Goal: Task Accomplishment & Management: Manage account settings

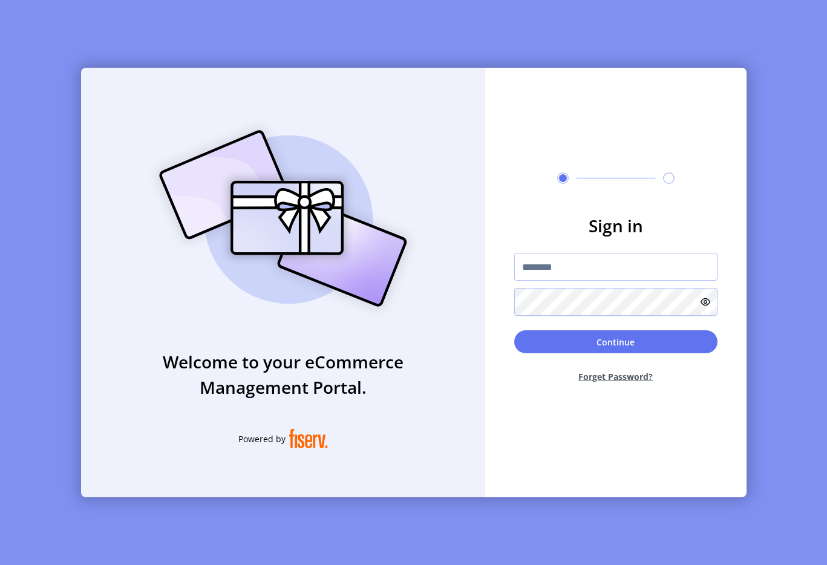
click at [252, 64] on div "Welcome to your eCommerce Management Portal. Powered by Sign in Continue Forget…" at bounding box center [413, 282] width 827 height 565
click at [566, 268] on input "text" at bounding box center [615, 267] width 203 height 28
type input "**********"
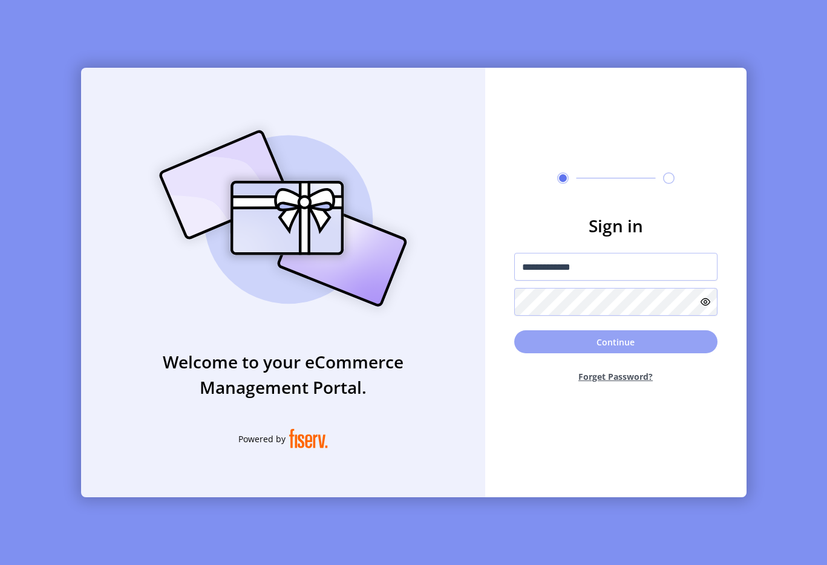
click at [607, 344] on button "Continue" at bounding box center [615, 341] width 203 height 23
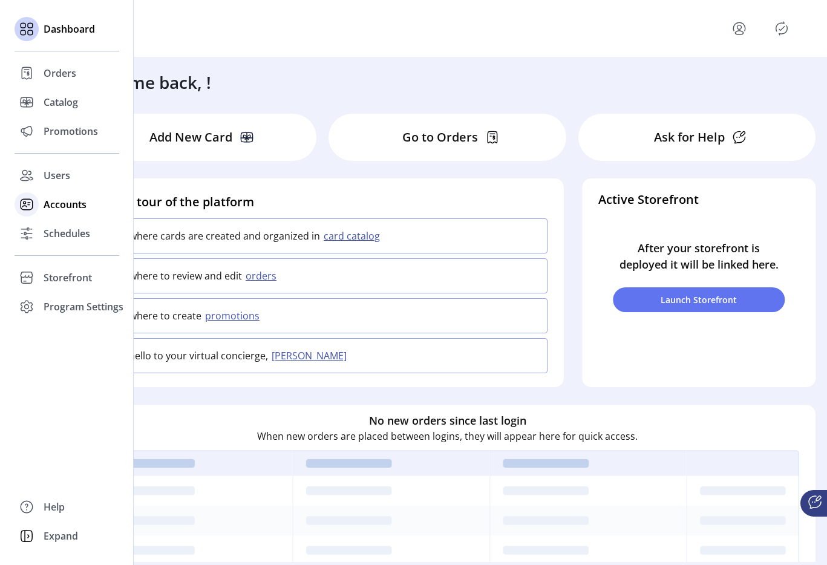
click at [41, 209] on div "Accounts" at bounding box center [67, 204] width 105 height 29
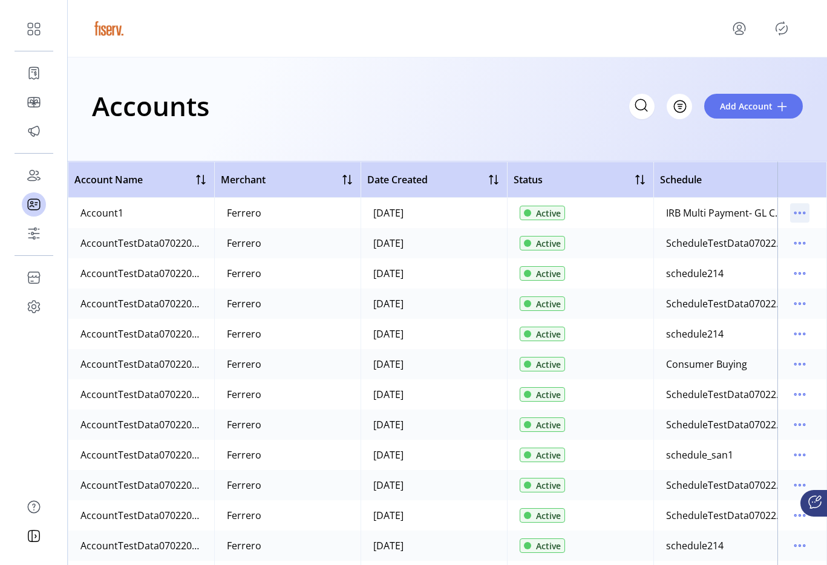
click at [794, 215] on icon "menu" at bounding box center [799, 212] width 19 height 19
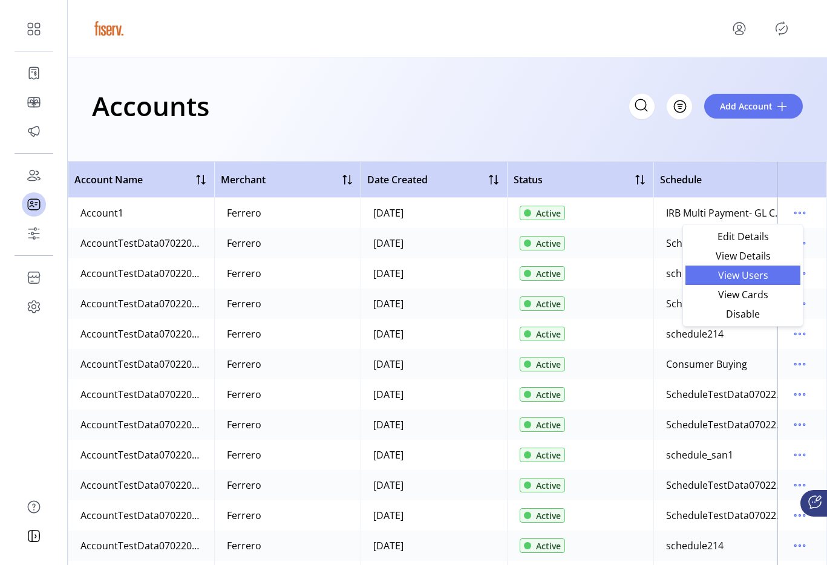
click at [734, 276] on span "View Users" at bounding box center [743, 275] width 100 height 10
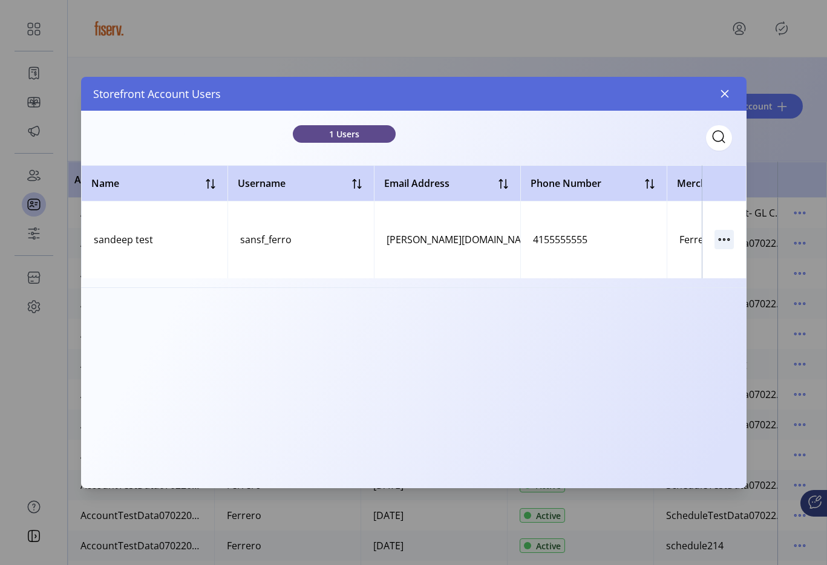
click at [728, 243] on icon "button" at bounding box center [723, 239] width 19 height 19
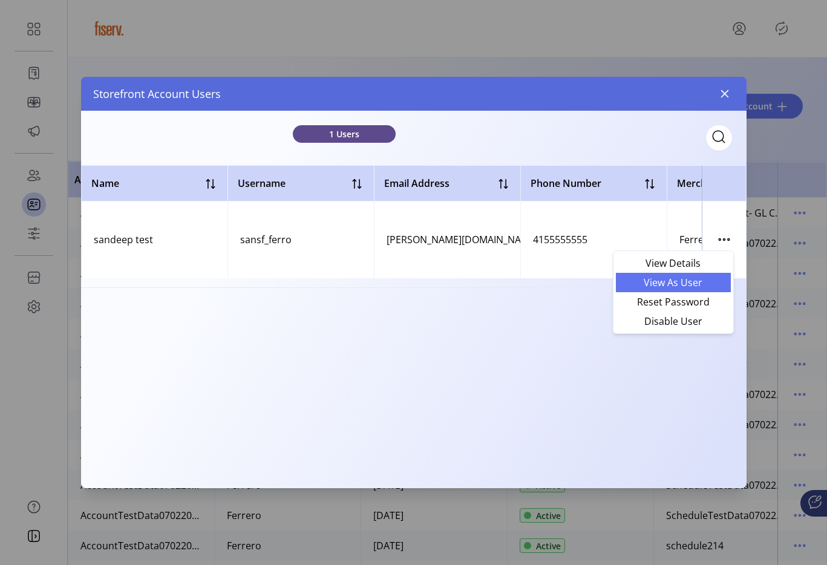
click at [683, 287] on span "View As User" at bounding box center [673, 283] width 100 height 10
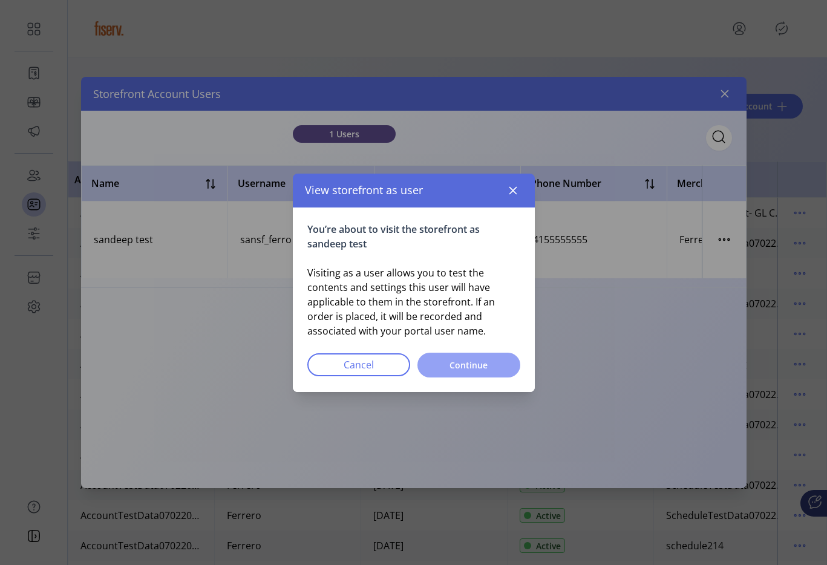
click at [478, 363] on span "Continue" at bounding box center [468, 365] width 71 height 13
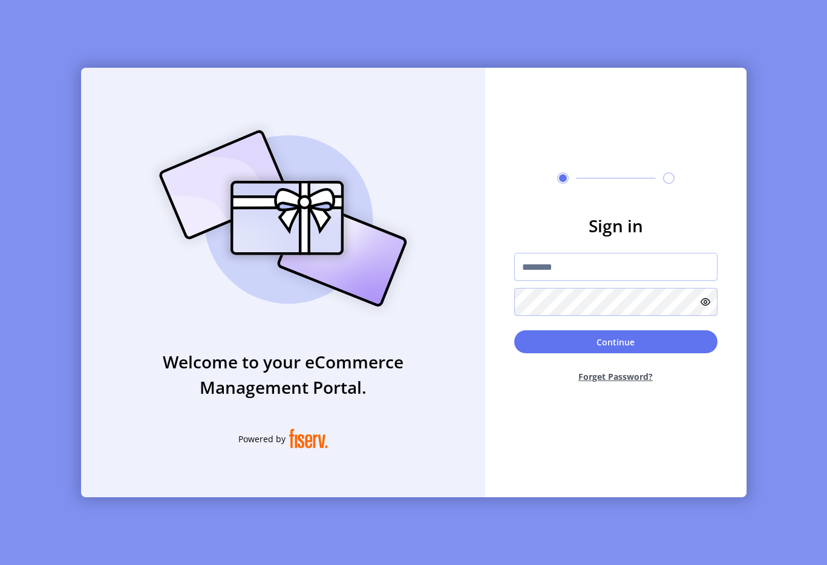
click at [527, 195] on div "Sign in Continue Forget Password?" at bounding box center [615, 282] width 261 height 429
click at [633, 76] on div "Sign in Continue Forget Password?" at bounding box center [615, 282] width 261 height 429
click at [536, 263] on input "text" at bounding box center [615, 267] width 203 height 28
type input "**********"
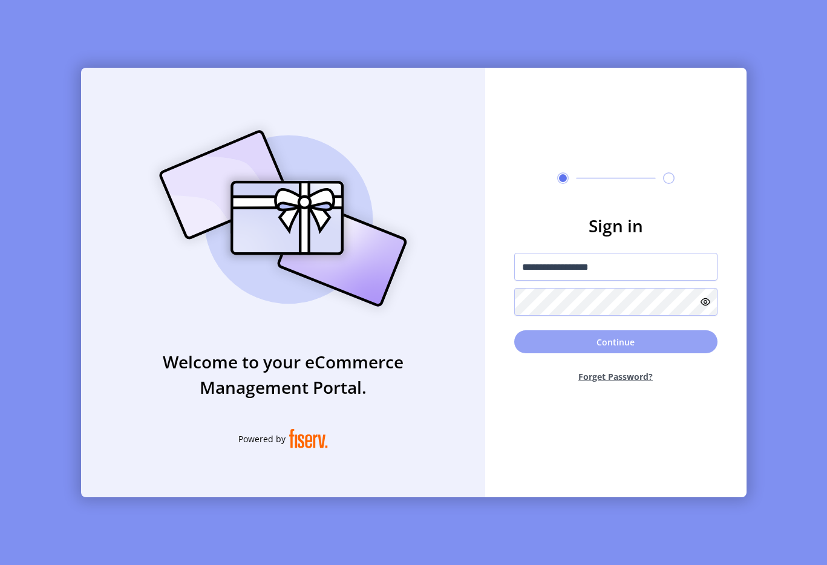
click at [633, 336] on button "Continue" at bounding box center [615, 341] width 203 height 23
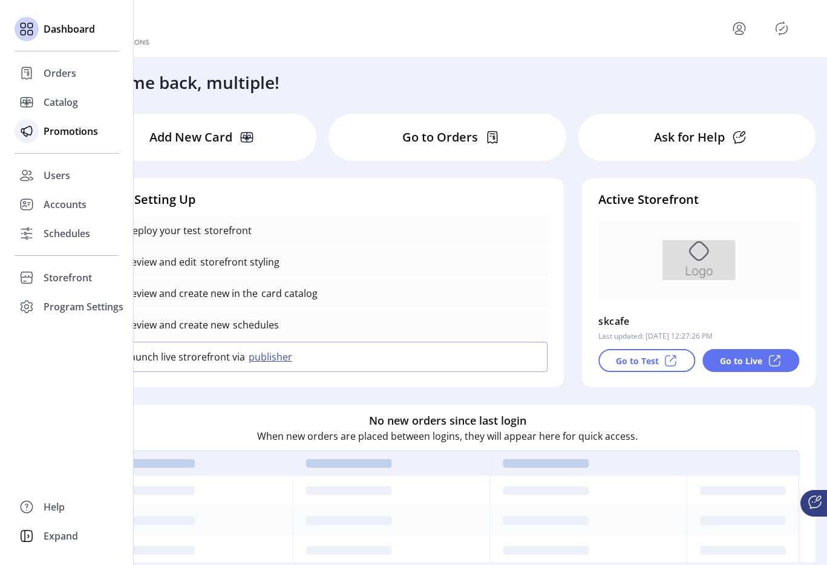
click at [88, 130] on span "Promotions" at bounding box center [71, 131] width 54 height 15
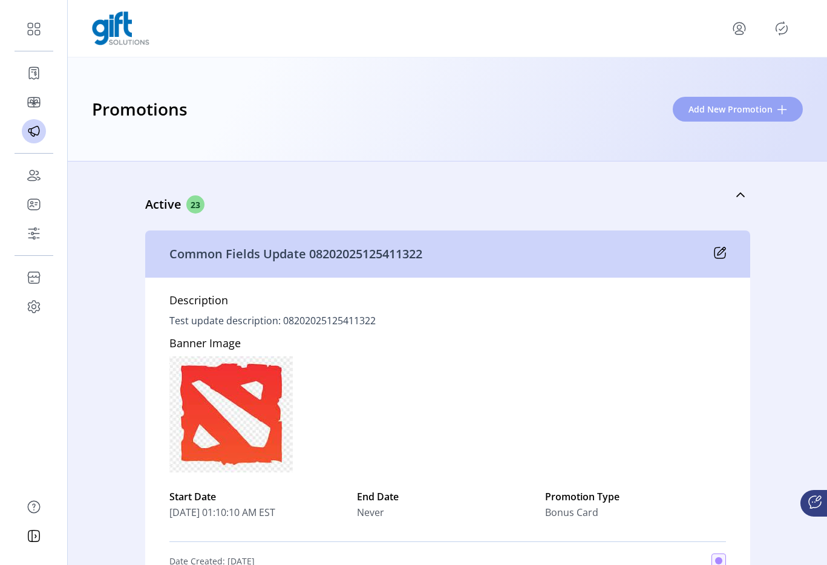
click at [697, 108] on span "Add New Promotion" at bounding box center [730, 109] width 84 height 13
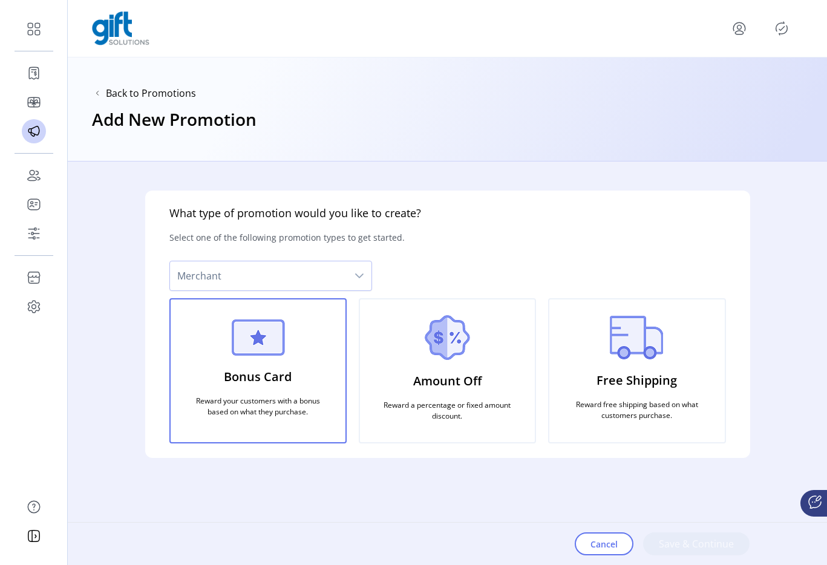
click at [360, 276] on icon "dropdown trigger" at bounding box center [359, 275] width 8 height 5
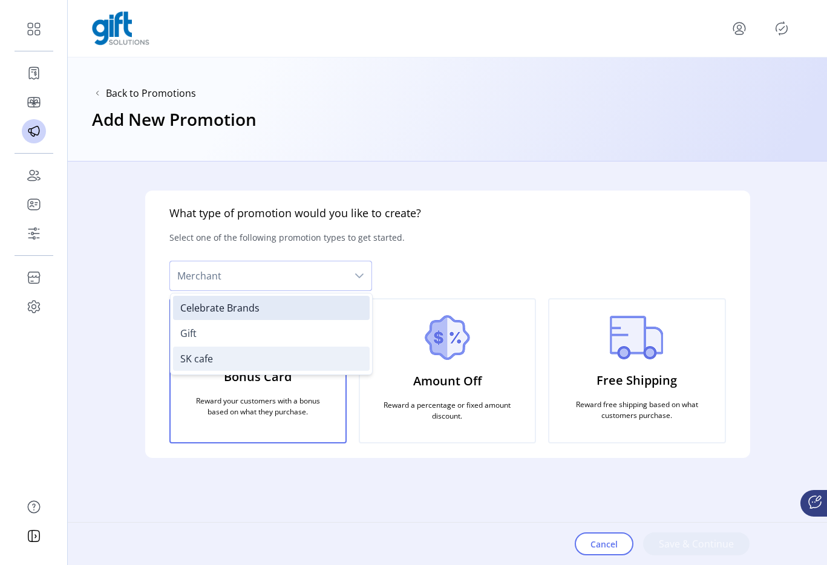
click at [326, 362] on li "SK cafe" at bounding box center [271, 359] width 197 height 24
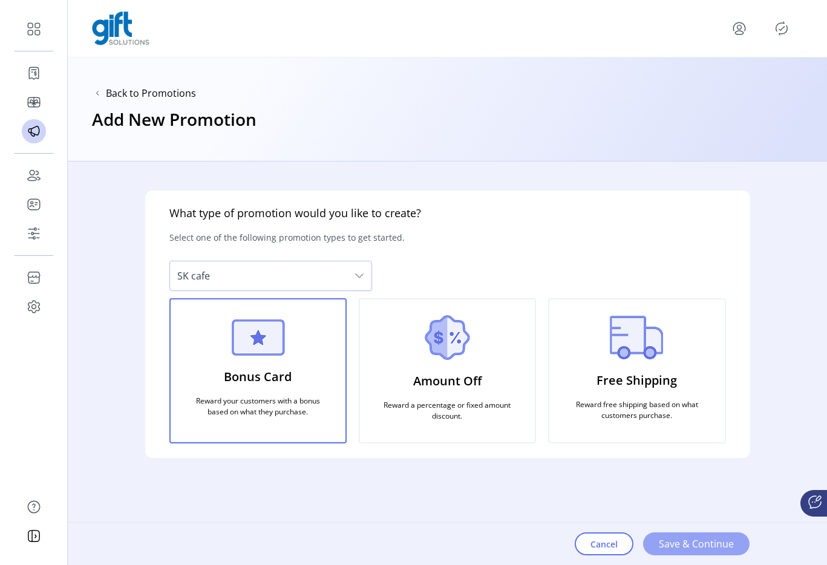
click at [682, 541] on span "Save & Continue" at bounding box center [696, 543] width 75 height 15
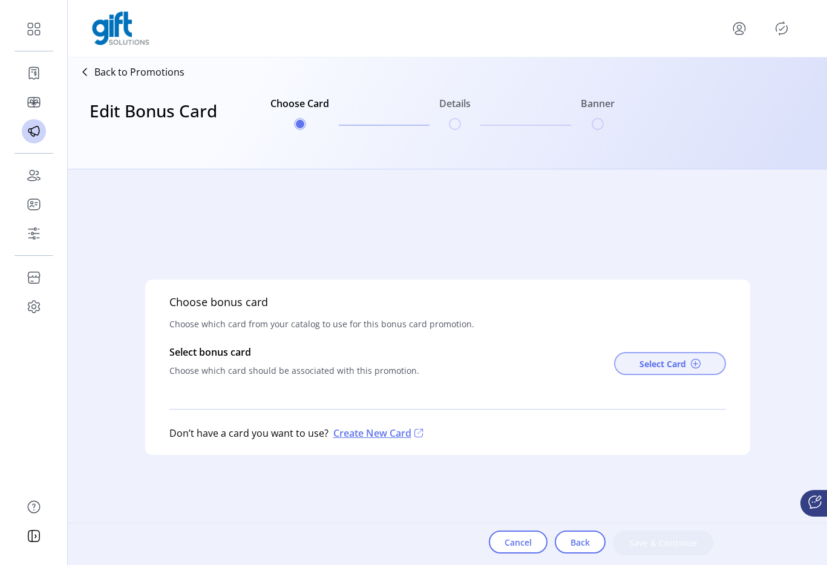
click at [688, 360] on button "Select Card" at bounding box center [670, 363] width 112 height 23
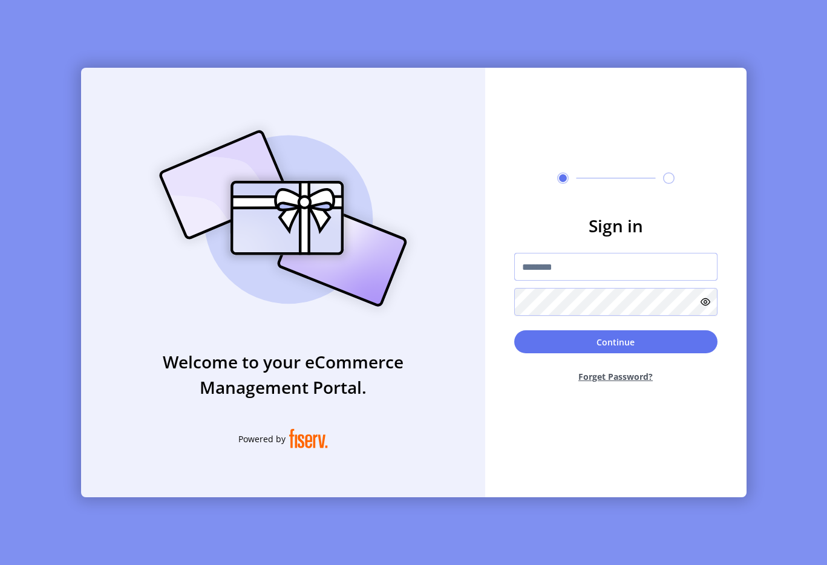
click at [545, 255] on input "text" at bounding box center [615, 267] width 203 height 28
drag, startPoint x: 545, startPoint y: 255, endPoint x: 478, endPoint y: 171, distance: 107.2
click at [478, 171] on div "Welcome to your eCommerce Management Portal. Powered by Sign in Continue Forget…" at bounding box center [413, 282] width 665 height 429
type input "**********"
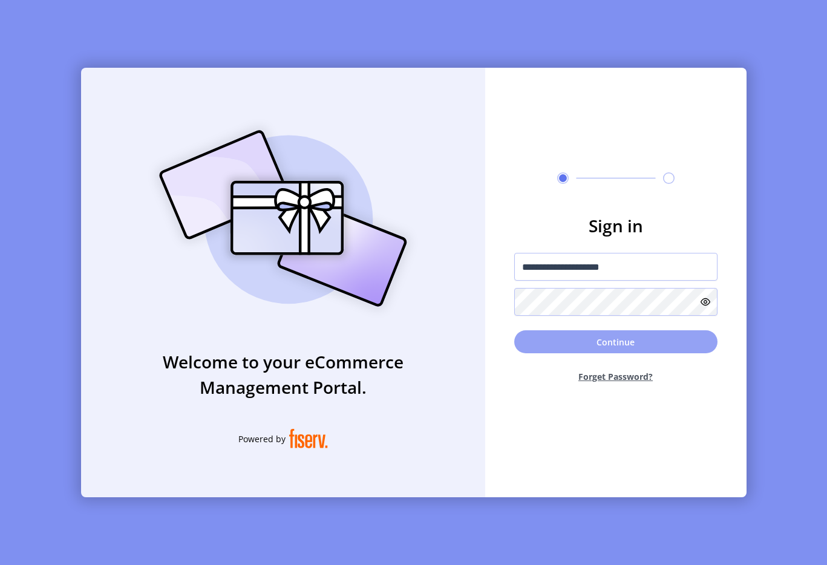
click at [589, 344] on button "Continue" at bounding box center [615, 341] width 203 height 23
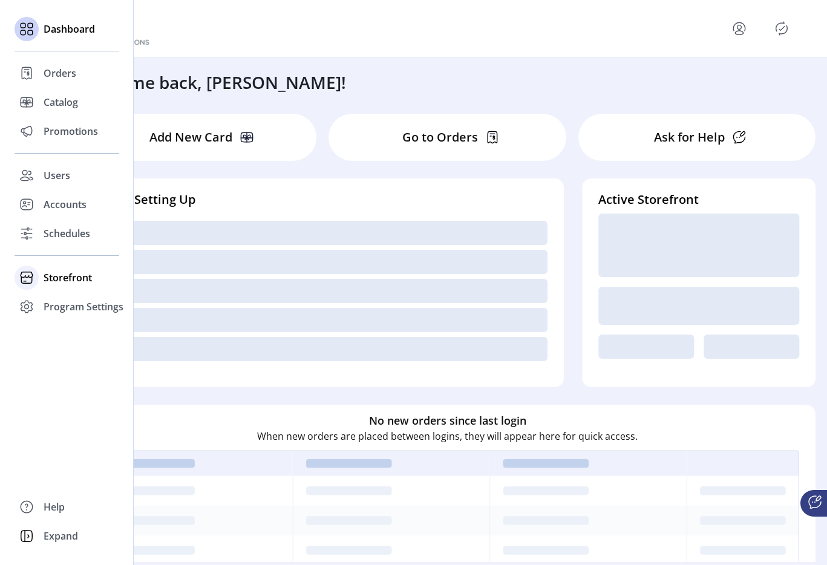
click at [71, 276] on span "Storefront" at bounding box center [68, 277] width 48 height 15
click at [77, 293] on div "Configuration" at bounding box center [67, 301] width 105 height 19
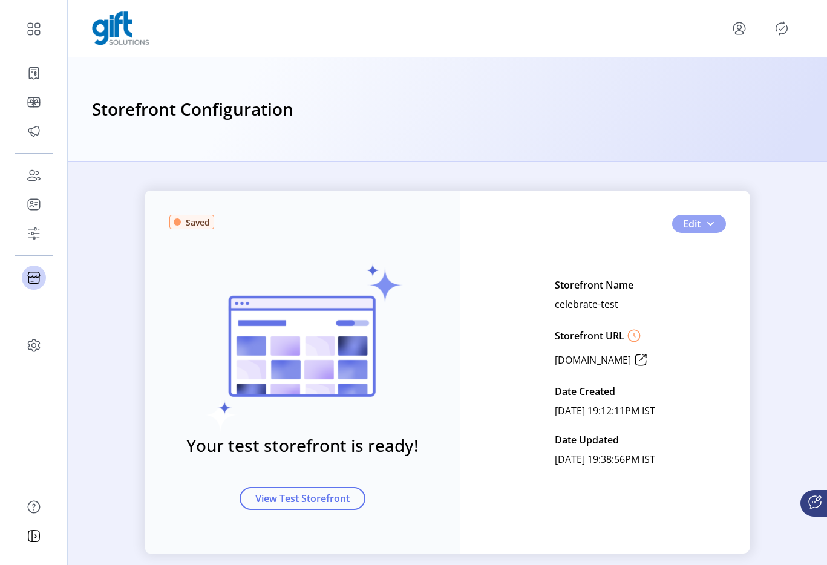
click at [711, 219] on button "Edit" at bounding box center [699, 224] width 54 height 18
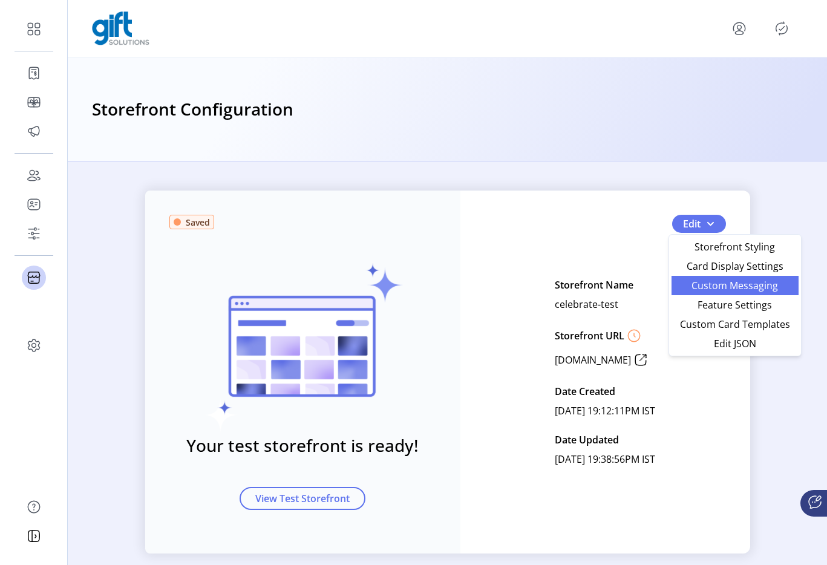
click at [699, 282] on span "Custom Messaging" at bounding box center [735, 286] width 112 height 10
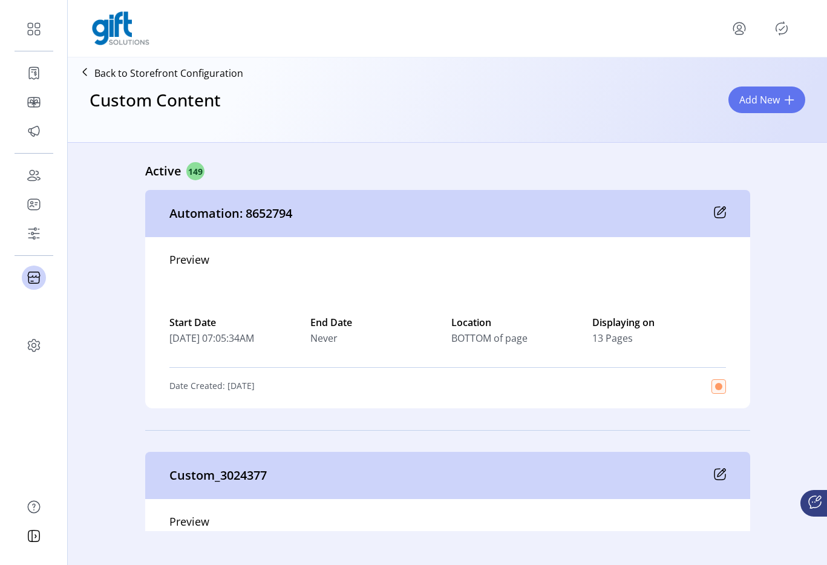
click at [723, 93] on div "Custom Content Add New" at bounding box center [447, 110] width 749 height 53
click at [757, 102] on span "Add New" at bounding box center [759, 100] width 41 height 15
click at [750, 105] on span "Add New" at bounding box center [759, 100] width 41 height 15
click at [666, 102] on div "Custom Content Add New" at bounding box center [447, 110] width 749 height 53
click at [782, 113] on div "Custom Content Add New" at bounding box center [447, 110] width 749 height 53
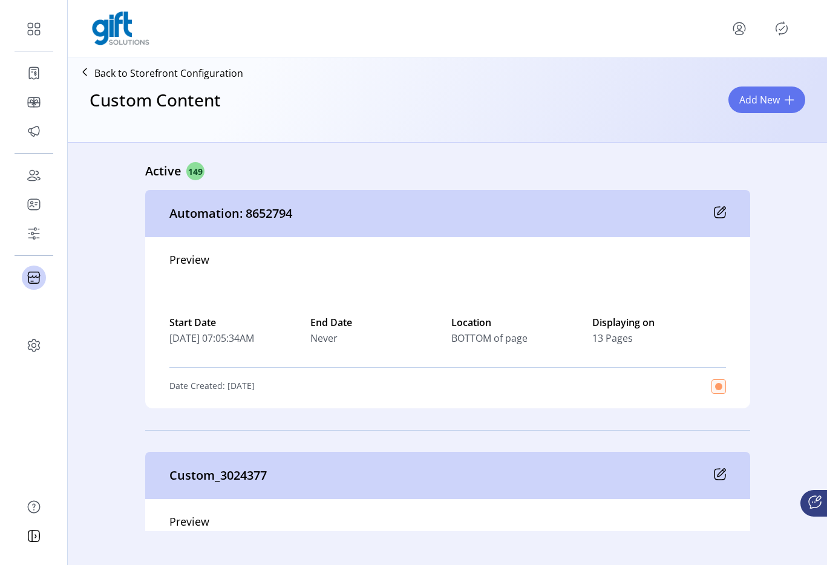
click at [770, 109] on button "Add New" at bounding box center [766, 99] width 77 height 27
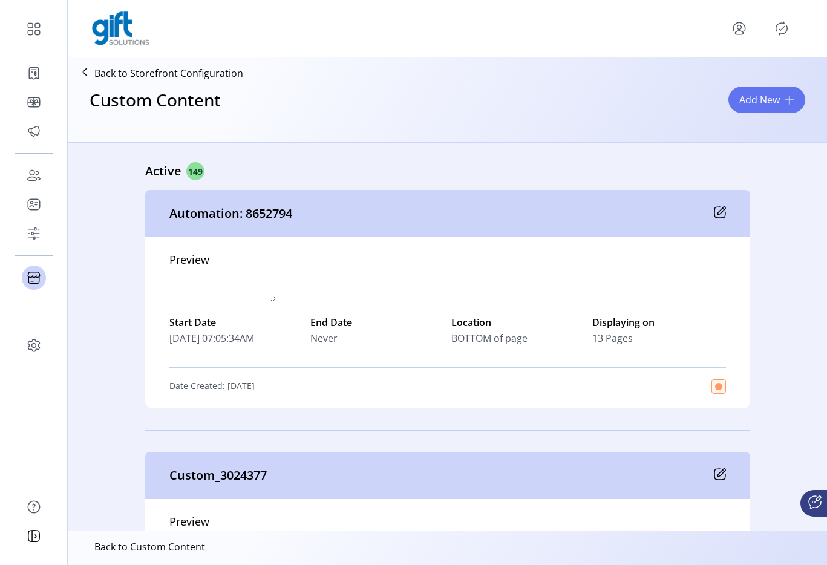
click at [670, 558] on div at bounding box center [447, 571] width 749 height 27
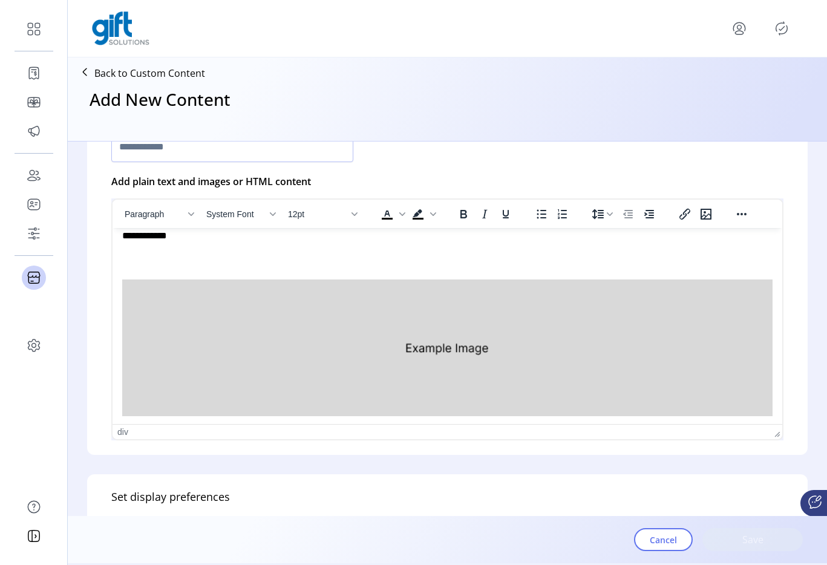
scroll to position [10, 0]
click at [322, 341] on img "Rich Text Area. Press ALT-0 for help." at bounding box center [447, 346] width 650 height 137
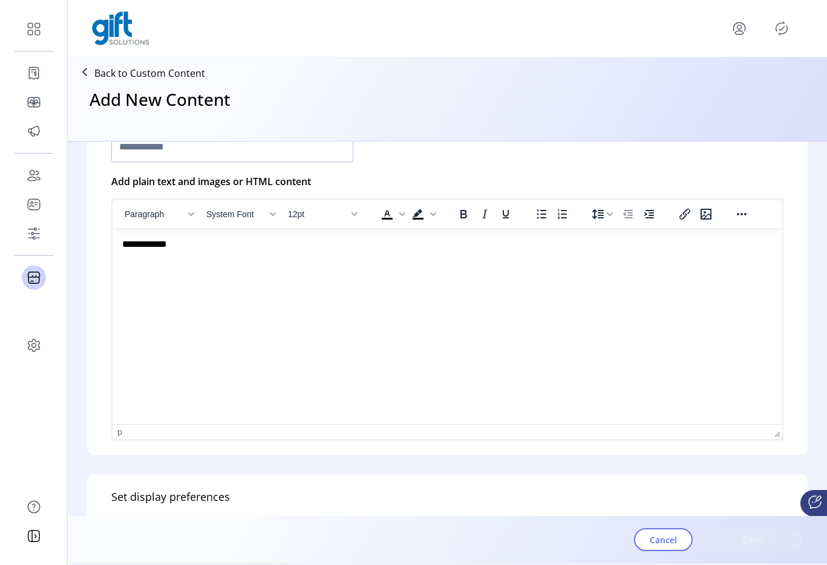
scroll to position [0, 0]
click at [707, 217] on icon "Insert/edit image" at bounding box center [706, 214] width 15 height 15
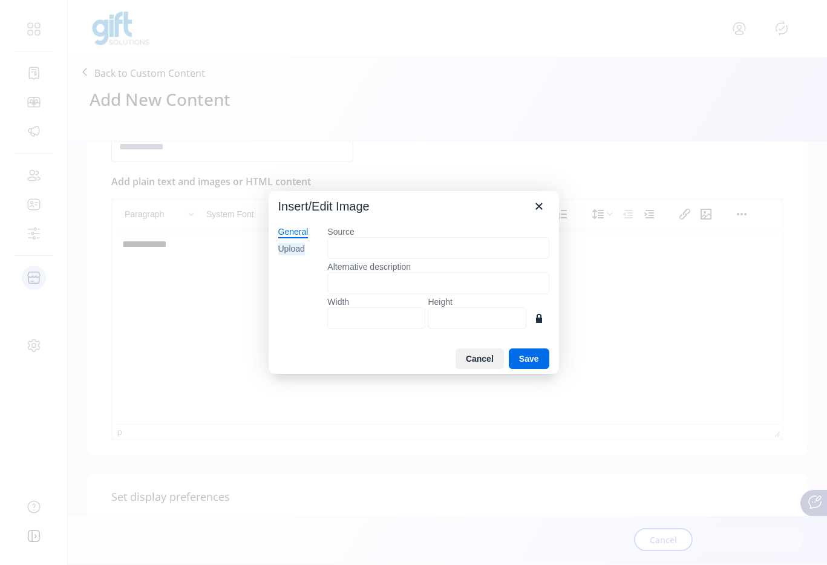
click at [288, 251] on div "Upload" at bounding box center [291, 249] width 27 height 12
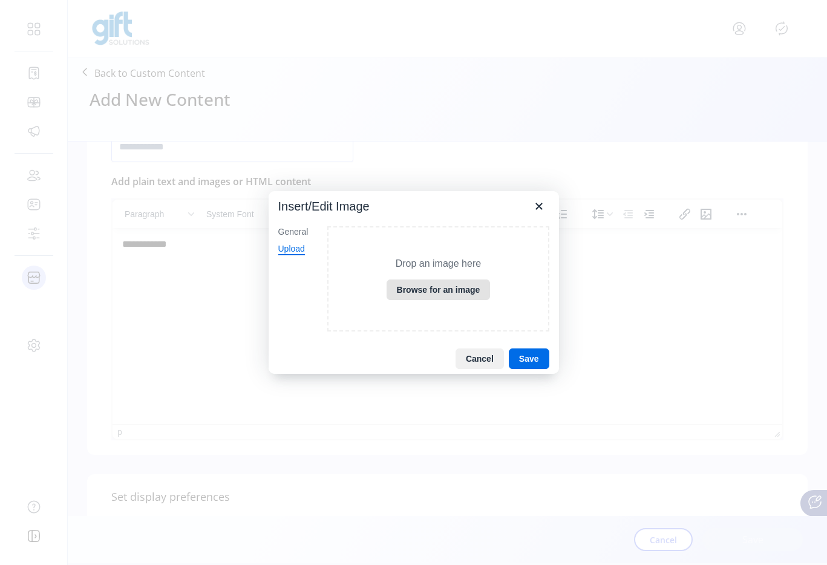
click at [449, 282] on button "Browse for an image" at bounding box center [438, 289] width 104 height 21
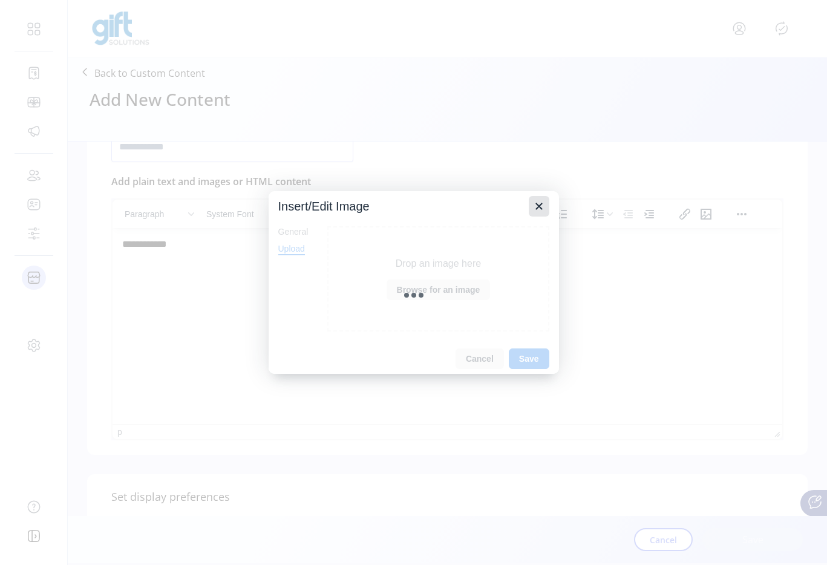
click at [535, 205] on icon "Close" at bounding box center [539, 206] width 15 height 15
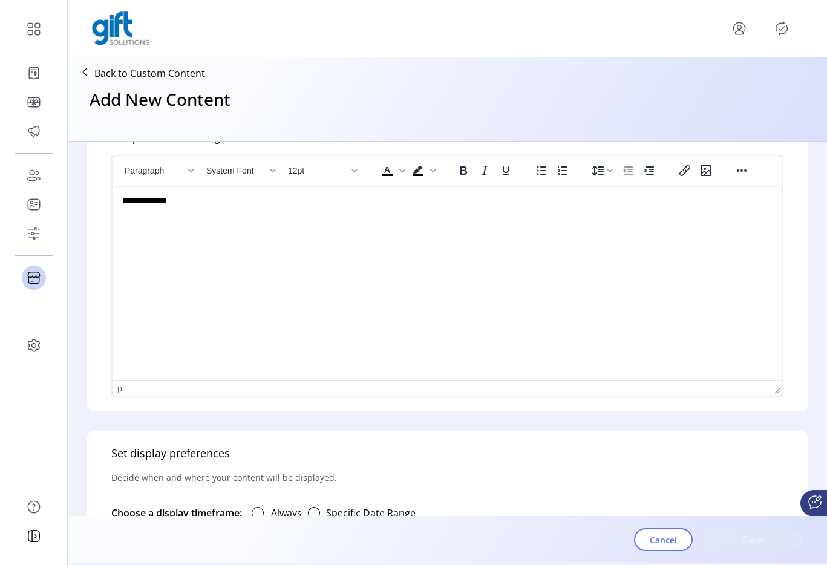
scroll to position [380, 0]
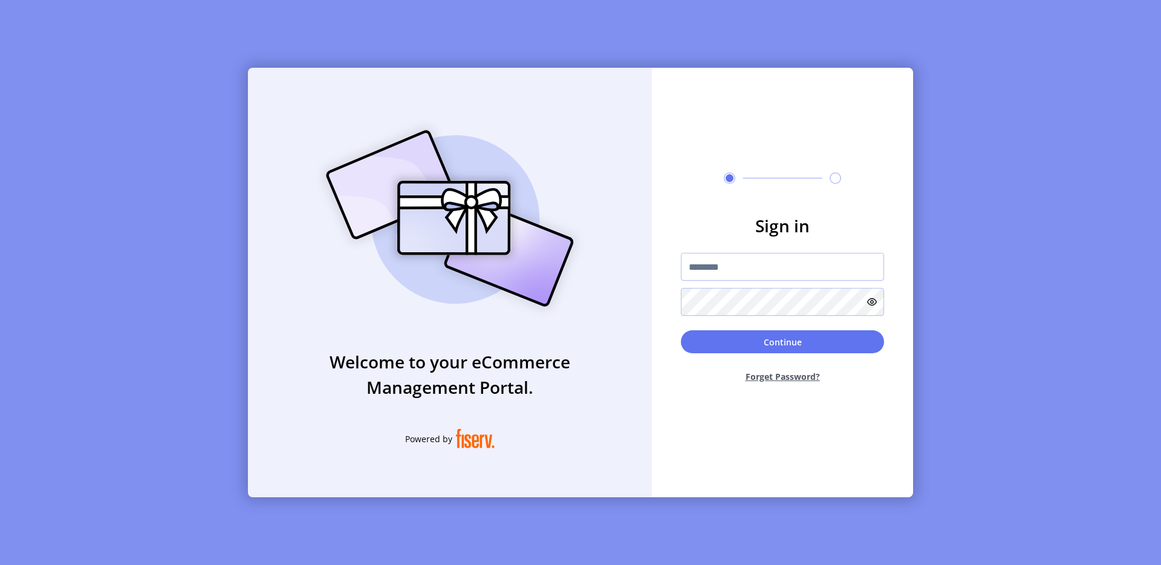
click at [654, 240] on form "Sign in Continue Forget Password?" at bounding box center [782, 303] width 261 height 180
click at [711, 265] on input "text" at bounding box center [782, 267] width 203 height 28
type input "**********"
click at [708, 356] on div "Continue Forget Password?" at bounding box center [782, 361] width 203 height 62
click at [709, 351] on button "Continue" at bounding box center [782, 341] width 203 height 23
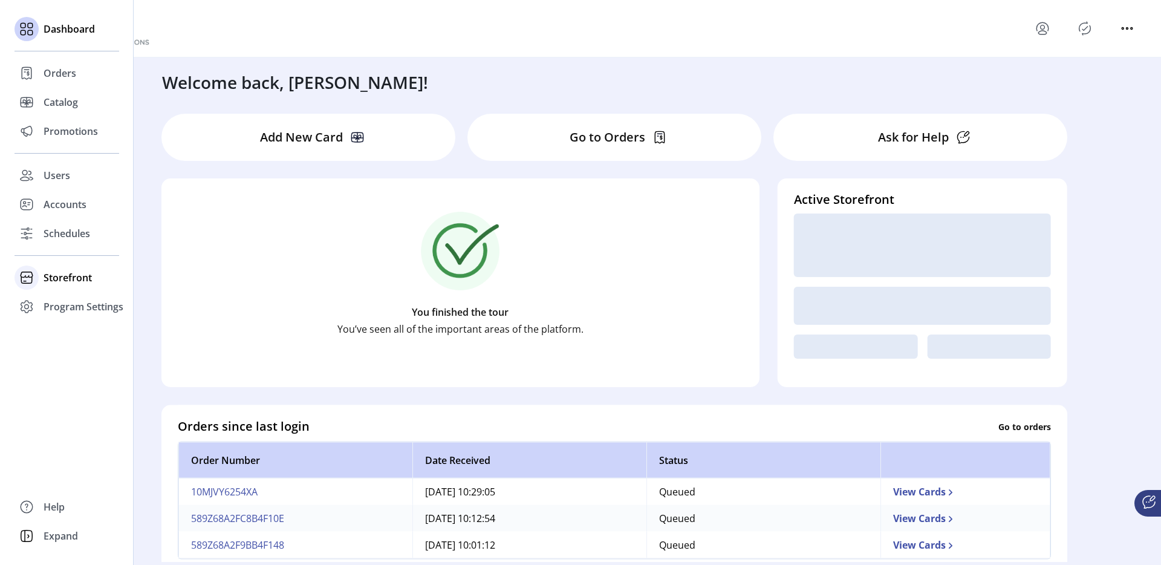
click at [50, 267] on div "Storefront" at bounding box center [67, 277] width 105 height 29
click at [79, 305] on span "Configuration" at bounding box center [76, 302] width 64 height 15
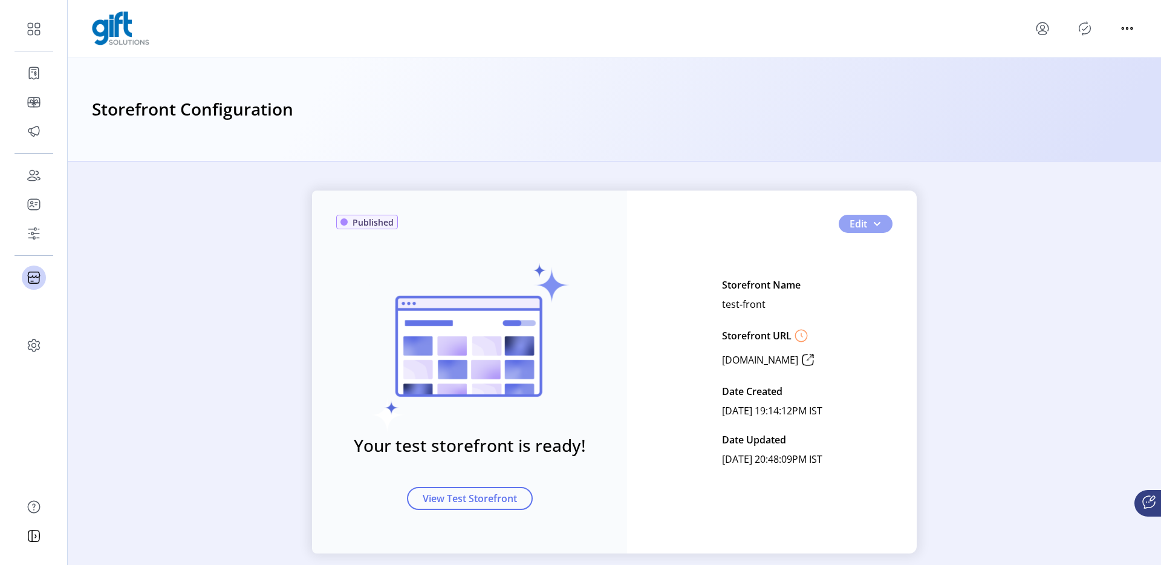
click at [885, 229] on button "Edit" at bounding box center [866, 224] width 54 height 18
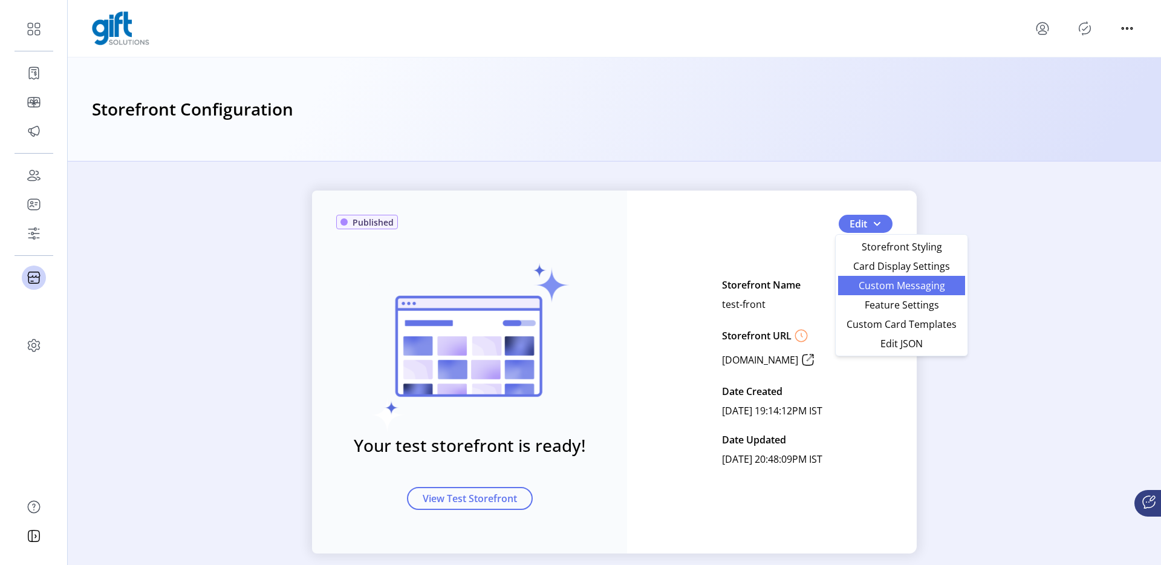
click at [881, 284] on span "Custom Messaging" at bounding box center [902, 286] width 112 height 10
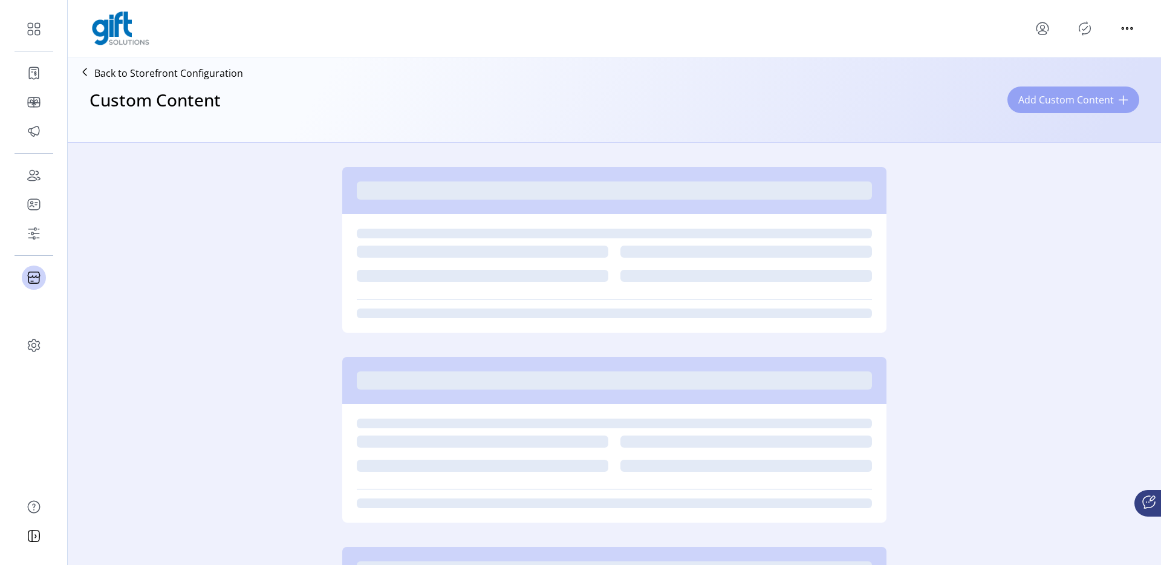
click at [1036, 89] on button "Add Custom Content" at bounding box center [1074, 99] width 132 height 27
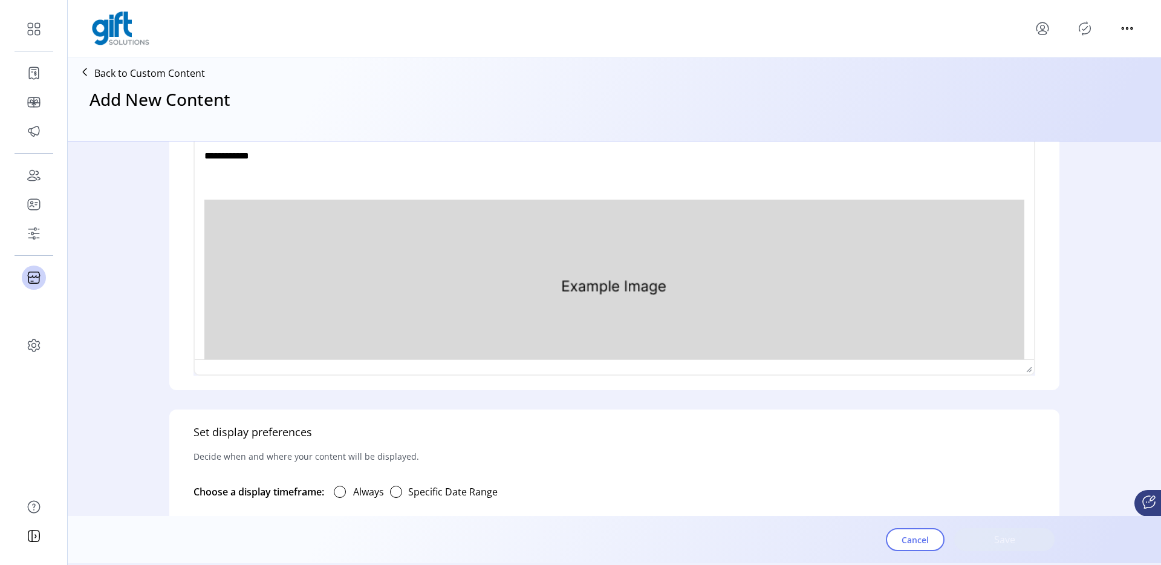
scroll to position [443, 0]
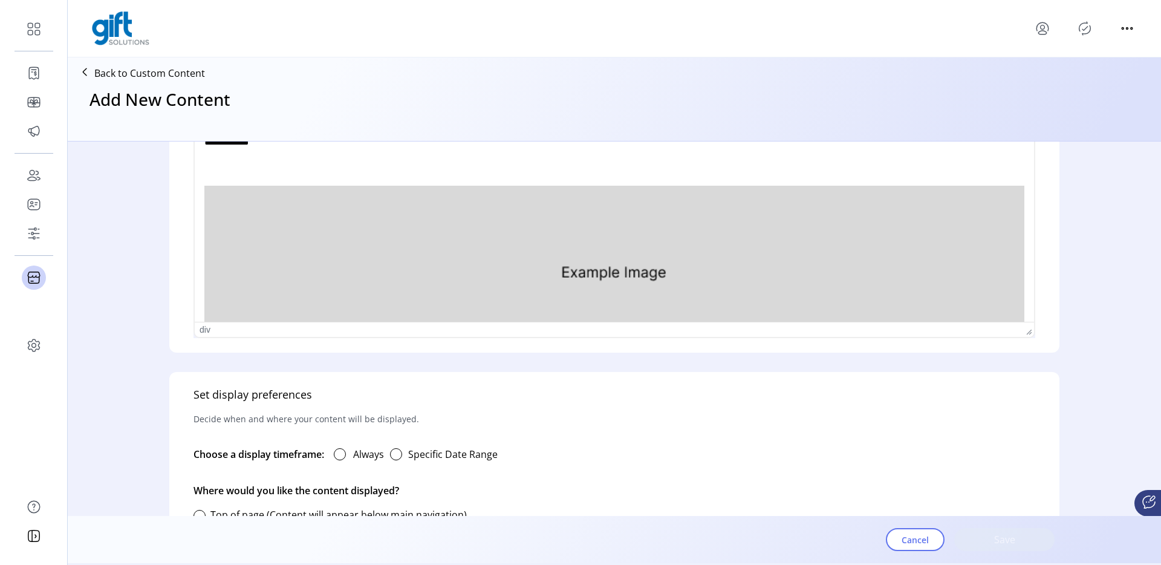
click at [485, 240] on img "Rich Text Area. Press ALT-0 for help." at bounding box center [614, 272] width 820 height 172
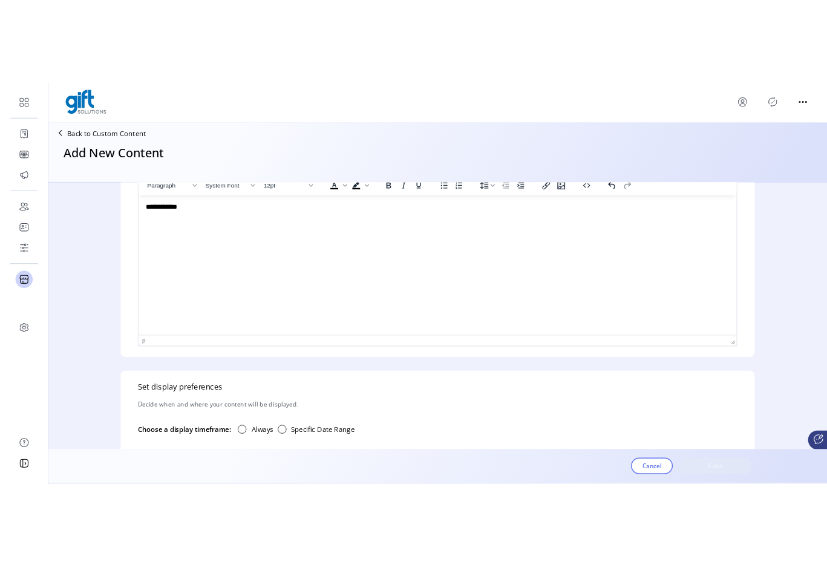
scroll to position [386, 0]
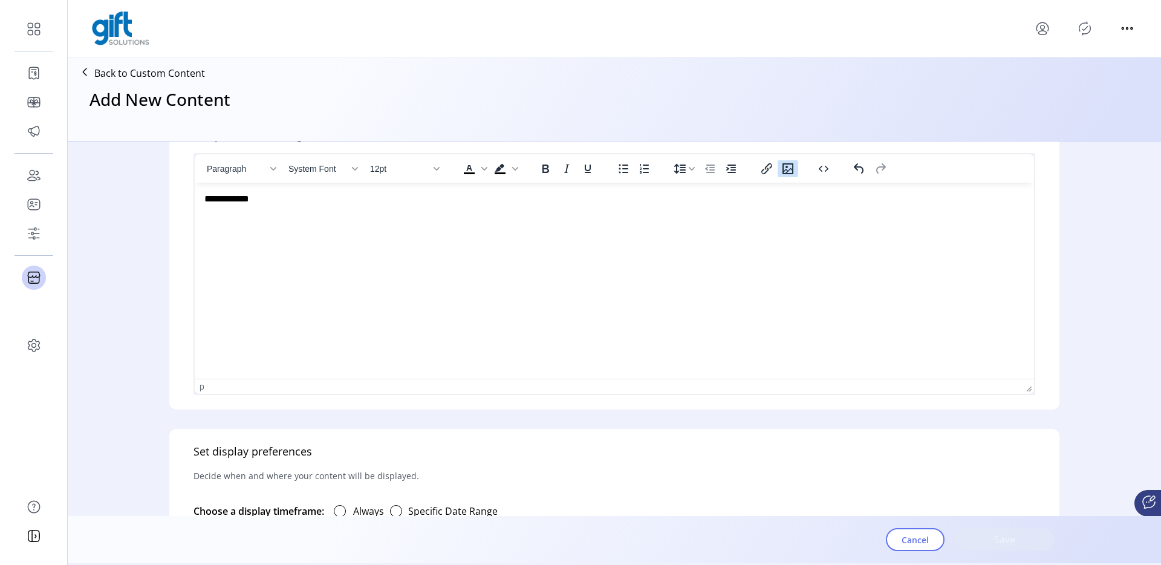
click at [795, 172] on icon "Insert/edit image" at bounding box center [788, 168] width 15 height 15
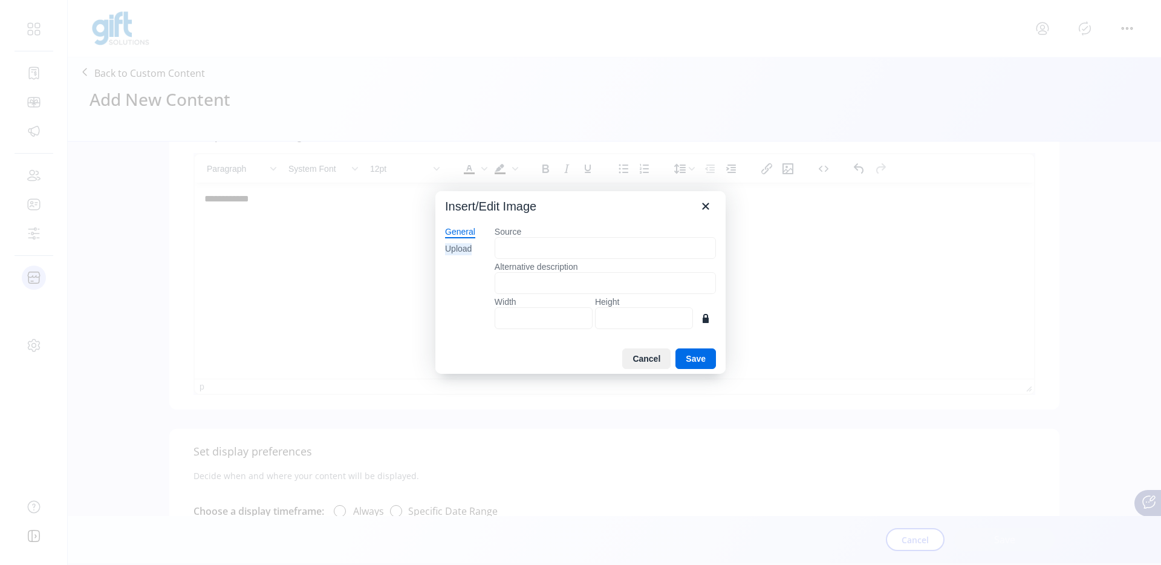
click at [464, 247] on div "Upload" at bounding box center [458, 249] width 27 height 12
click at [591, 294] on button "Browse for an image" at bounding box center [605, 289] width 104 height 21
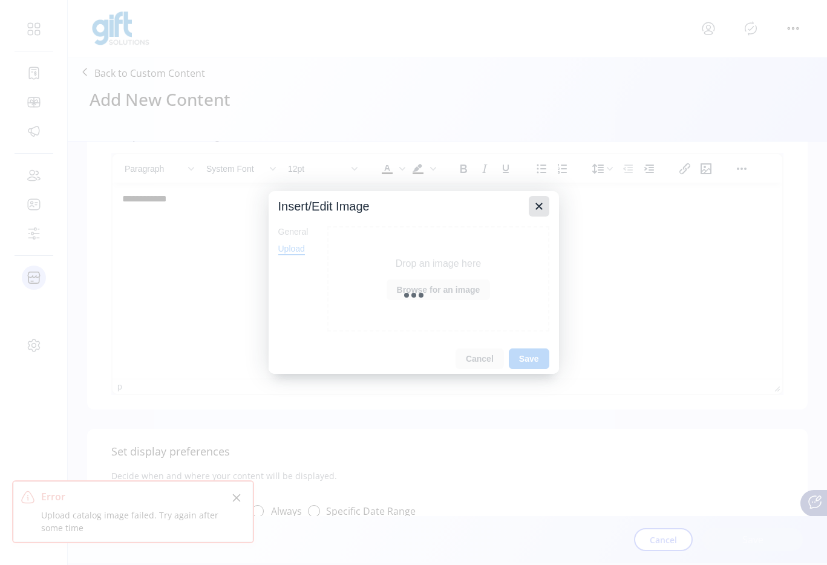
click at [540, 205] on icon "Close" at bounding box center [539, 206] width 15 height 15
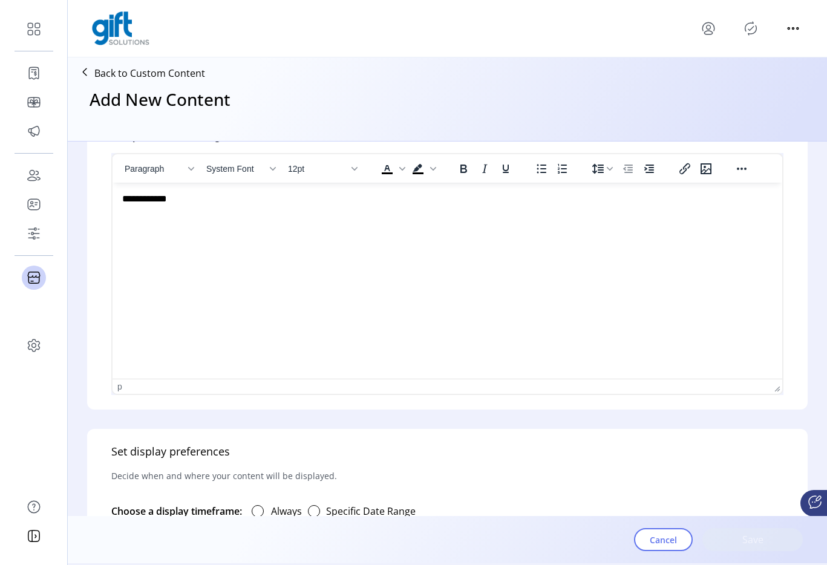
click at [178, 74] on p "Back to Custom Content" at bounding box center [149, 73] width 111 height 15
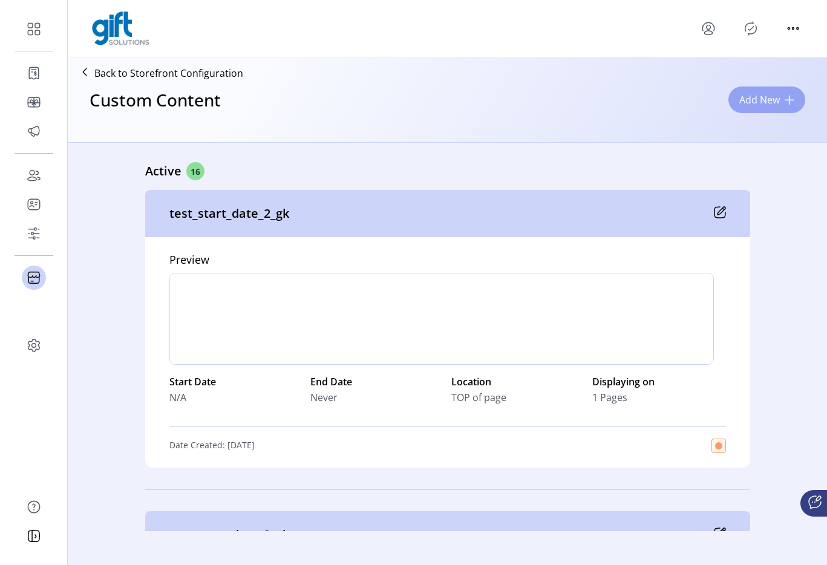
click at [751, 104] on span "Add New" at bounding box center [759, 100] width 41 height 15
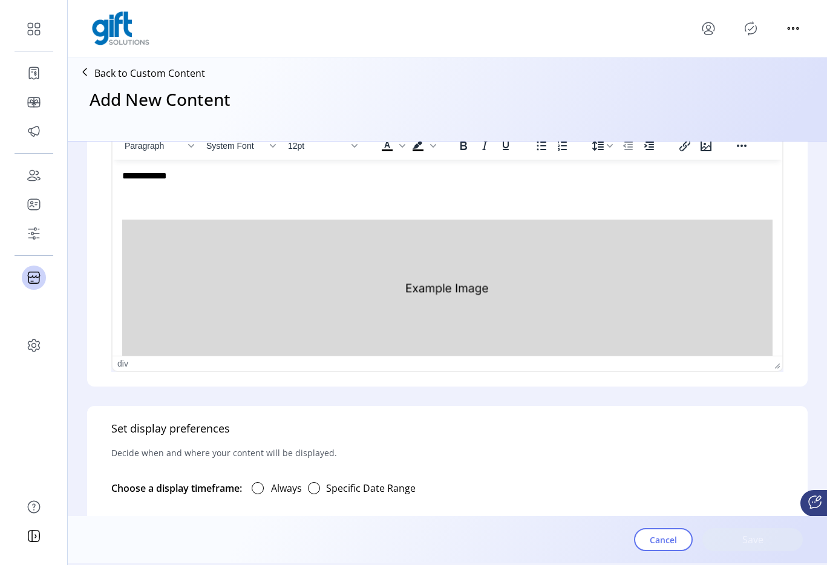
scroll to position [402, 0]
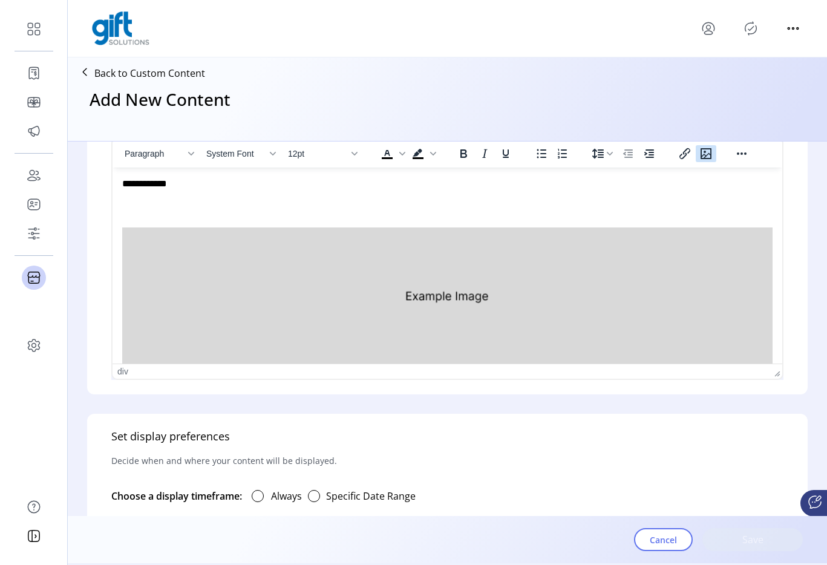
click at [707, 157] on icon "Insert/edit image" at bounding box center [706, 153] width 15 height 15
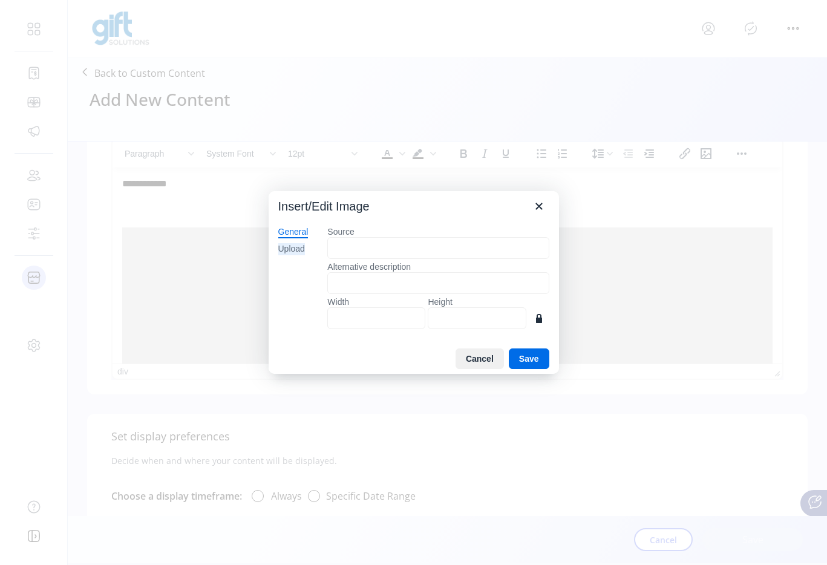
click at [297, 246] on div "Upload" at bounding box center [291, 249] width 27 height 12
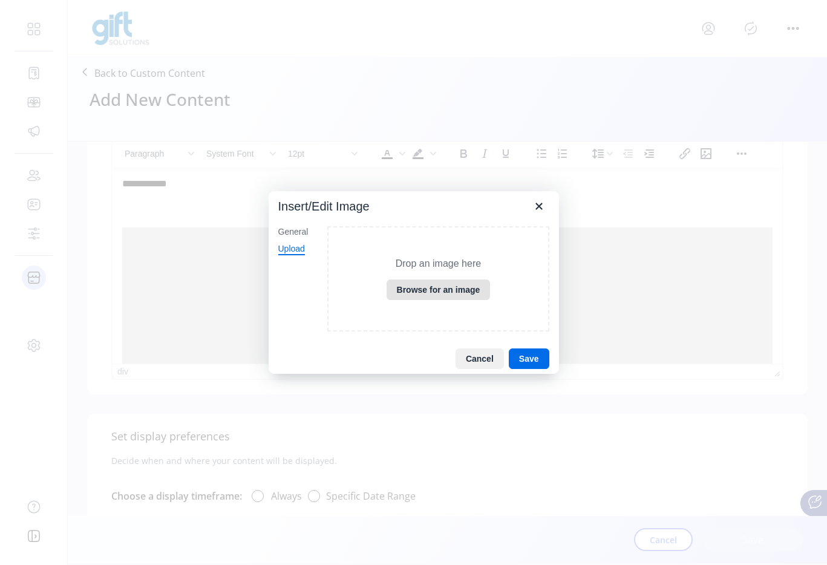
click at [438, 288] on button "Browse for an image" at bounding box center [438, 289] width 104 height 21
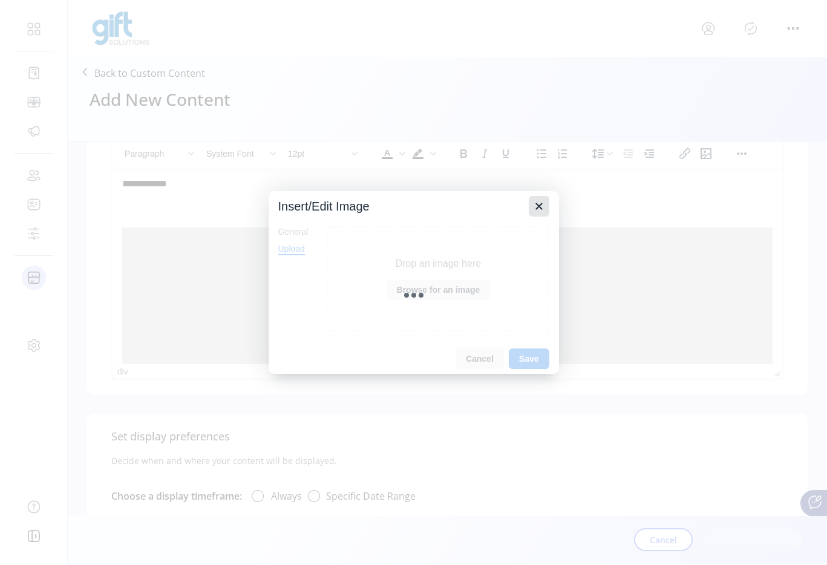
click at [535, 209] on icon "Close" at bounding box center [538, 206] width 7 height 7
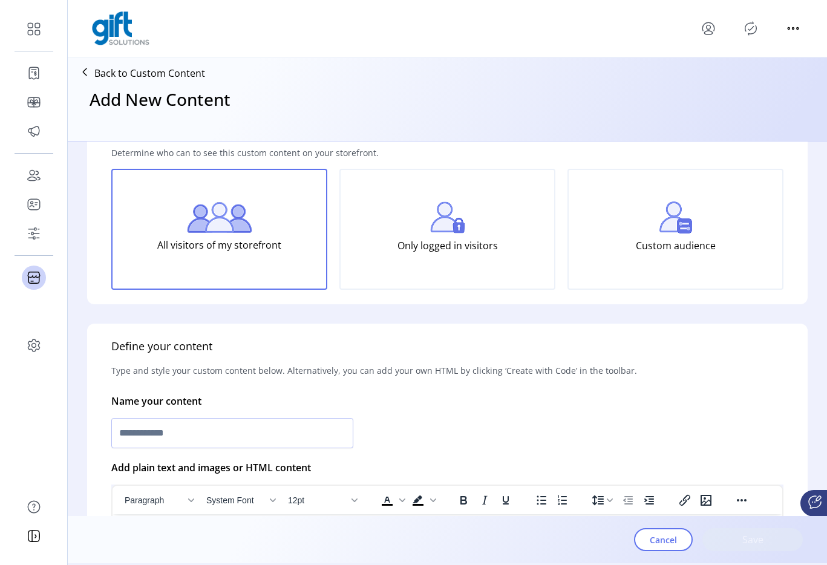
scroll to position [0, 0]
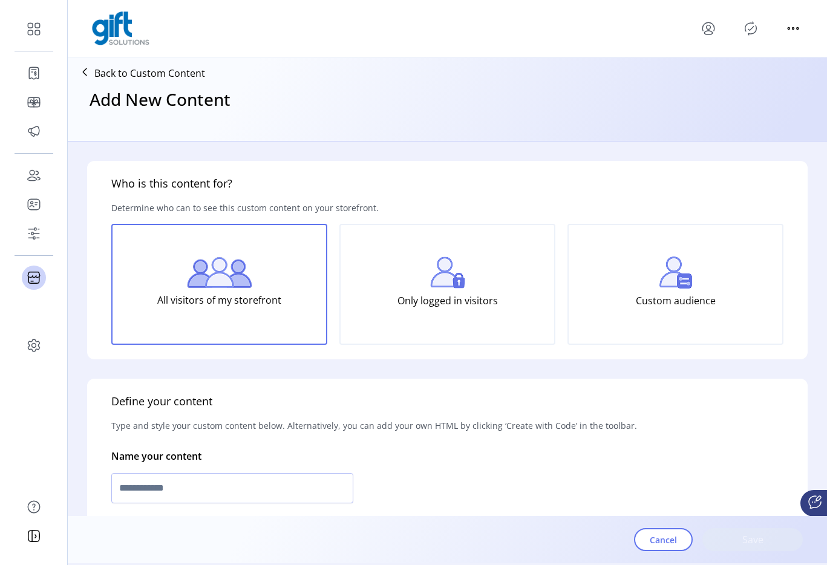
click at [175, 73] on p "Back to Custom Content" at bounding box center [149, 73] width 111 height 15
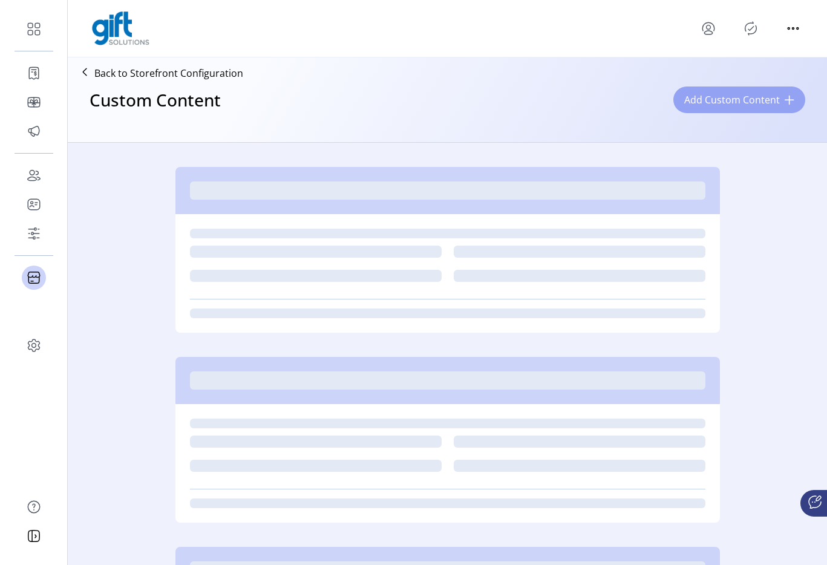
click at [725, 103] on span "Add Custom Content" at bounding box center [732, 100] width 96 height 15
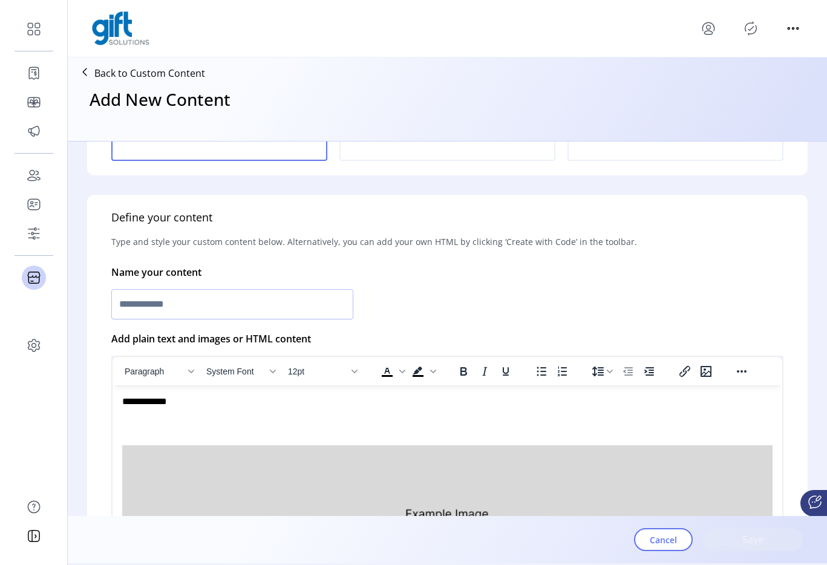
scroll to position [192, 0]
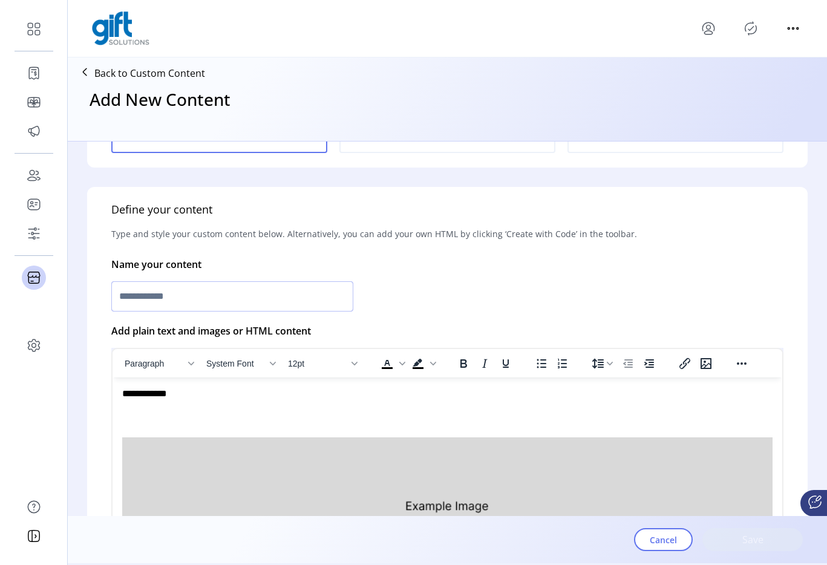
click at [269, 290] on input "text" at bounding box center [232, 296] width 242 height 30
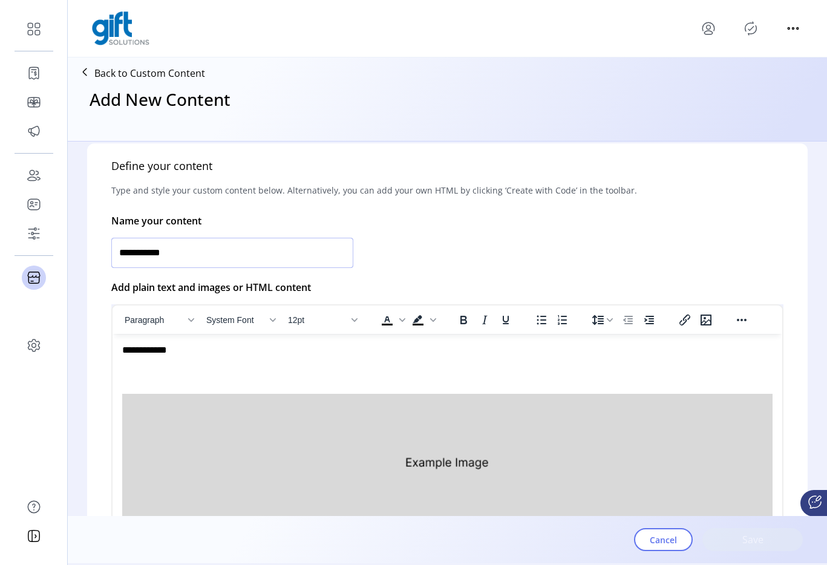
scroll to position [276, 0]
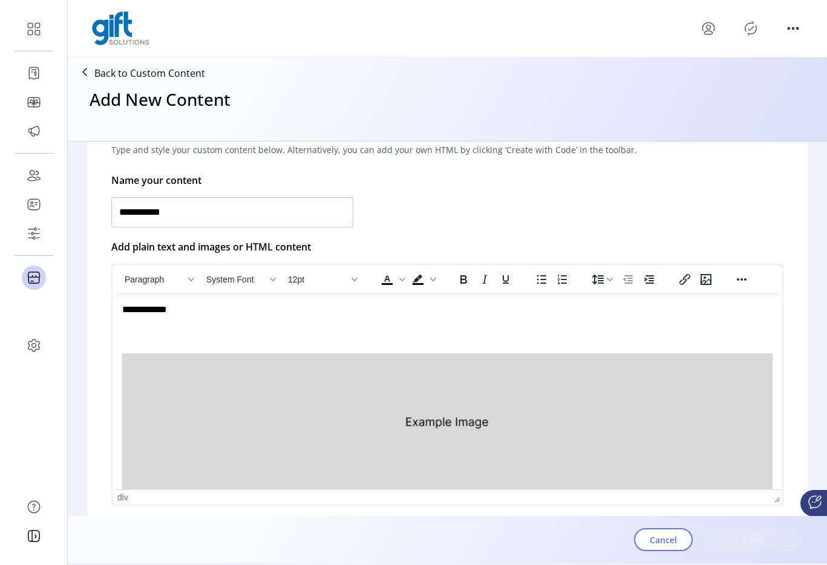
type input "**********"
click at [218, 315] on div "**********" at bounding box center [439, 309] width 635 height 13
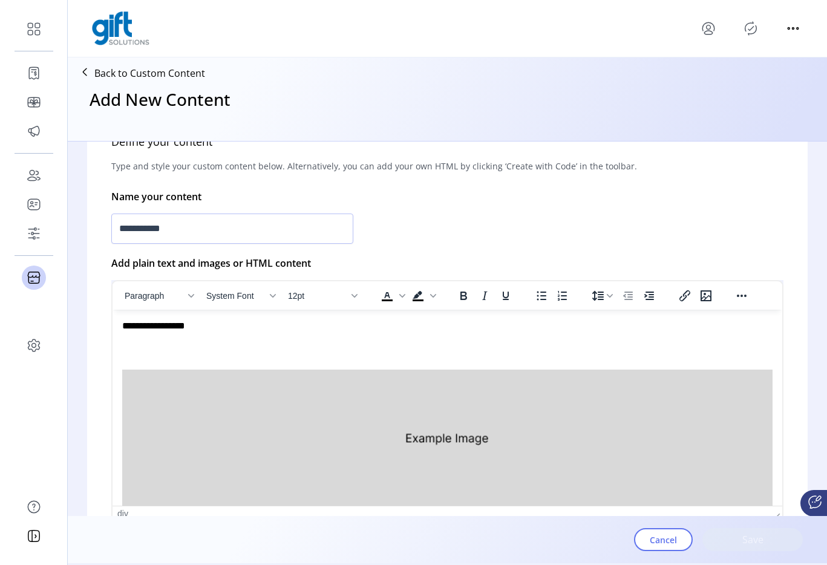
scroll to position [10, 0]
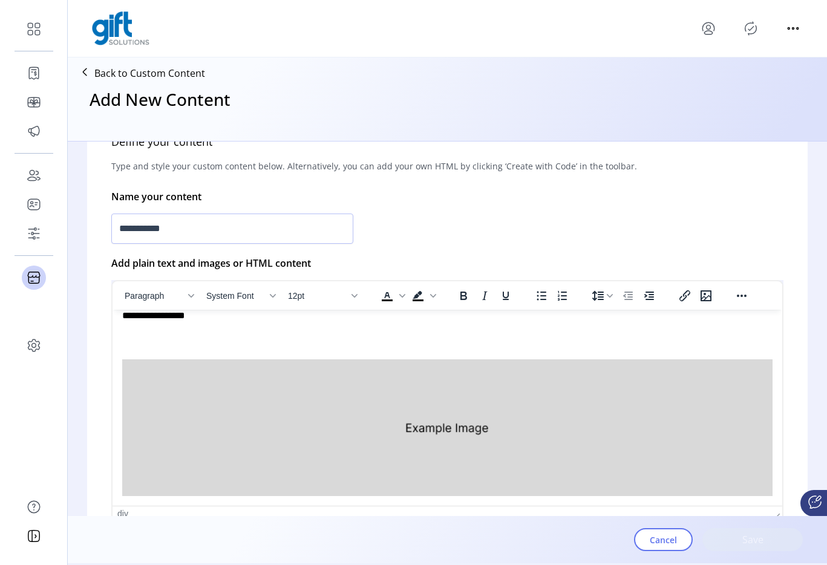
click at [247, 383] on img "Rich Text Area. Press ALT-0 for help." at bounding box center [447, 427] width 650 height 137
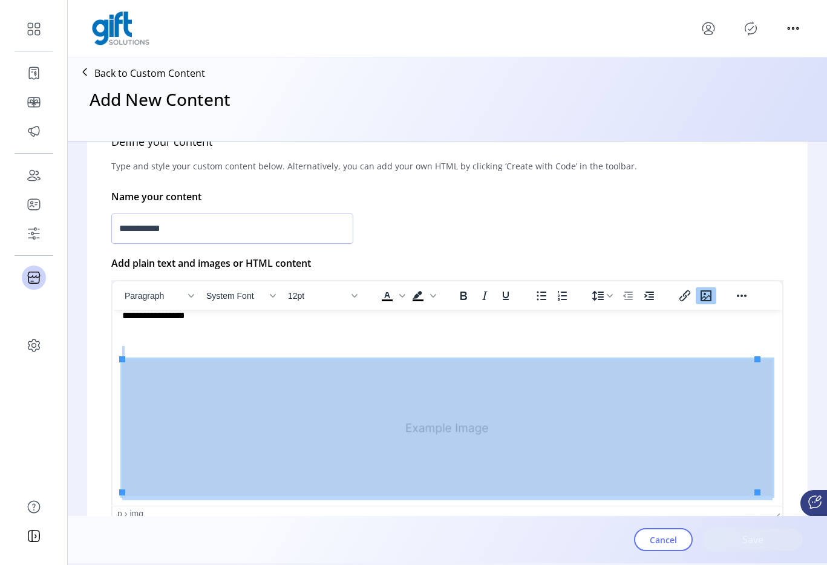
click at [706, 298] on icon "Insert/edit image" at bounding box center [706, 295] width 15 height 15
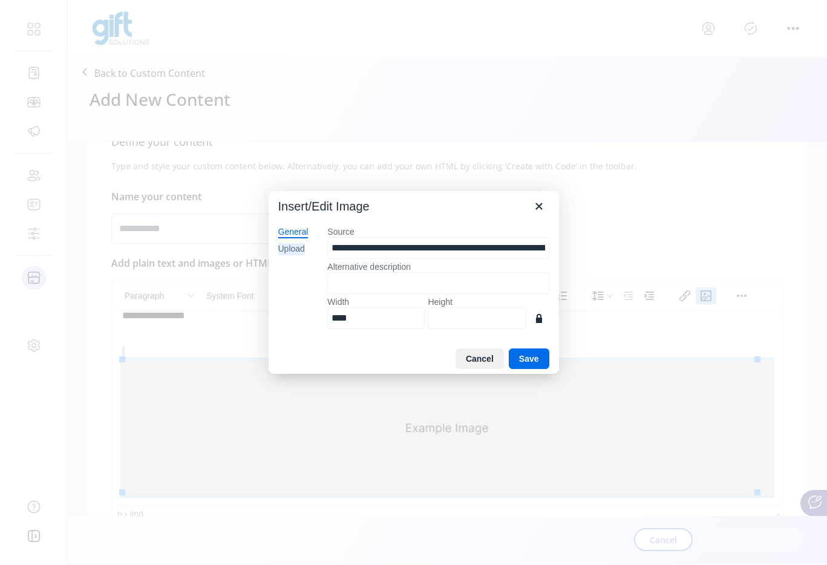
click at [305, 247] on div "Upload" at bounding box center [291, 249] width 27 height 12
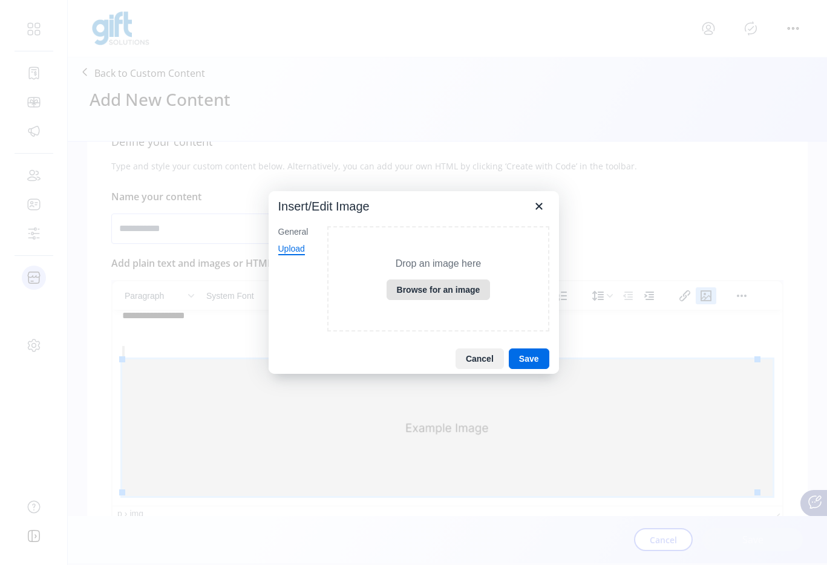
click at [422, 293] on button "Browse for an image" at bounding box center [438, 289] width 104 height 21
click at [485, 355] on button "Cancel" at bounding box center [479, 358] width 48 height 21
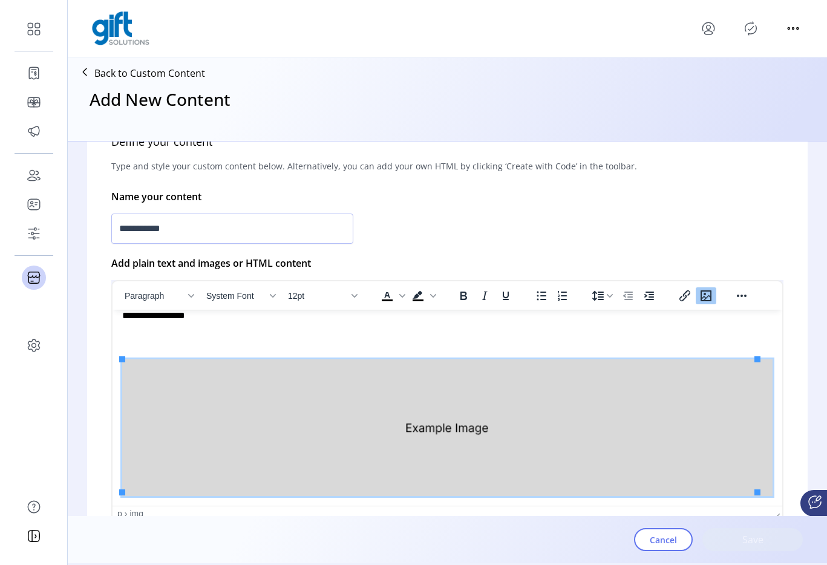
click at [384, 345] on p "Rich Text Area. Press ALT-0 for help." at bounding box center [447, 416] width 650 height 168
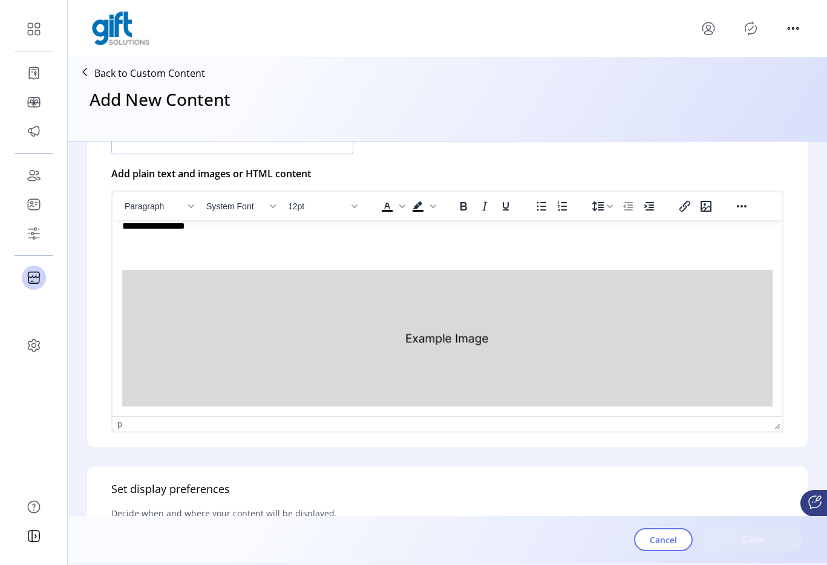
scroll to position [0, 0]
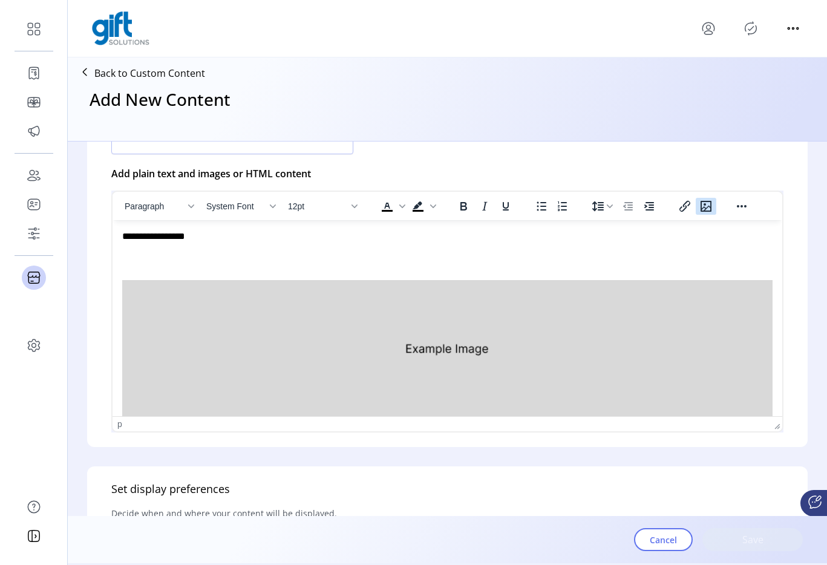
click at [703, 211] on icon "Insert/edit image" at bounding box center [705, 206] width 11 height 11
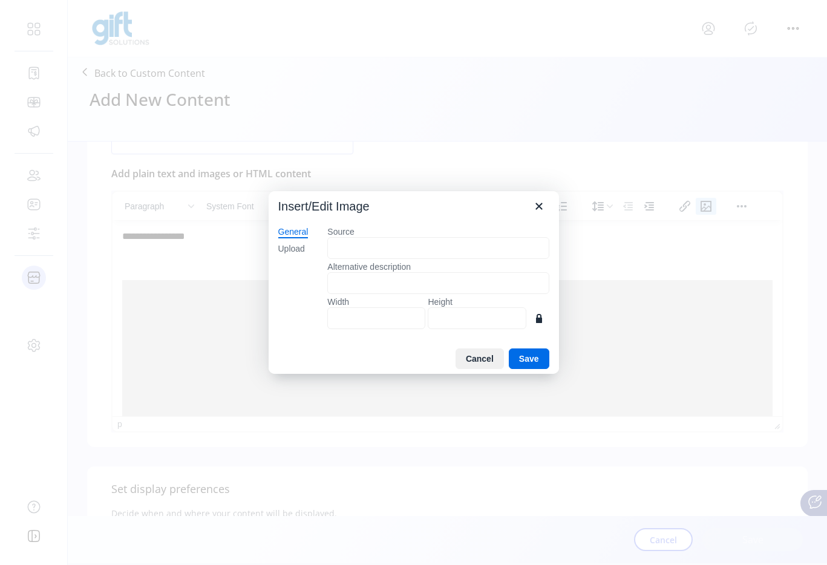
click at [703, 211] on div at bounding box center [413, 282] width 827 height 565
click at [419, 242] on input "Source" at bounding box center [437, 248] width 221 height 22
click at [538, 206] on icon "Close" at bounding box center [538, 206] width 7 height 7
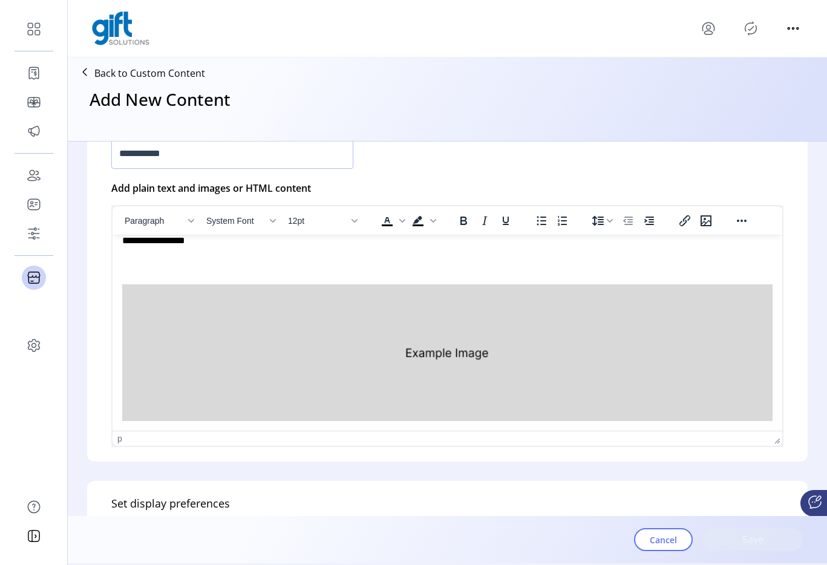
scroll to position [337, 0]
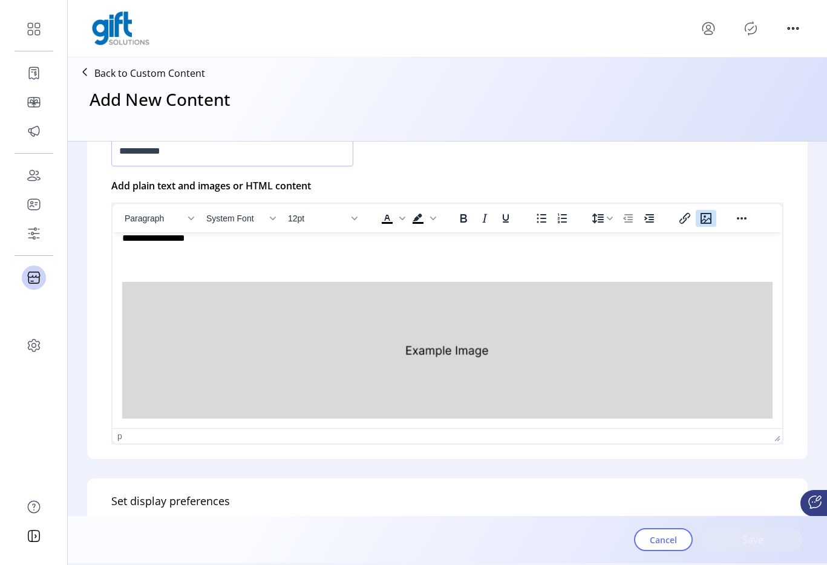
click at [701, 218] on icon "Insert/edit image" at bounding box center [705, 218] width 11 height 11
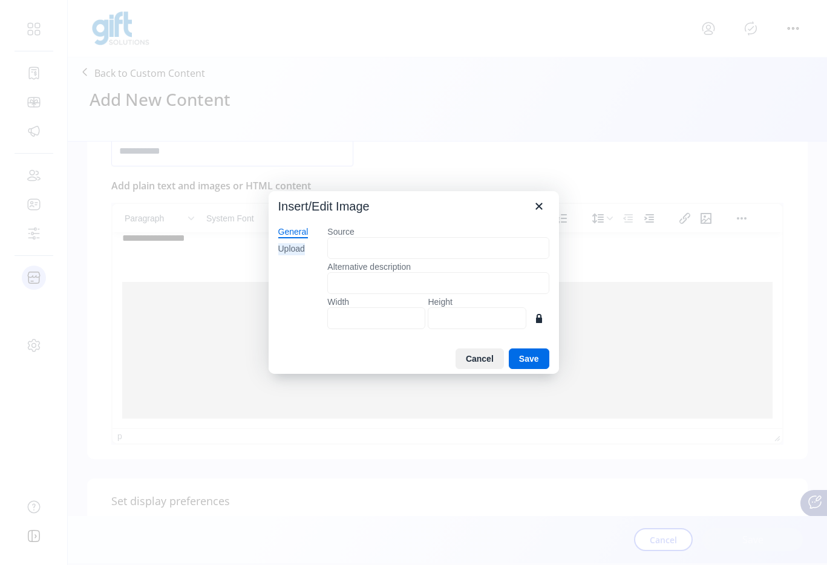
click at [304, 249] on div "Upload" at bounding box center [291, 249] width 27 height 12
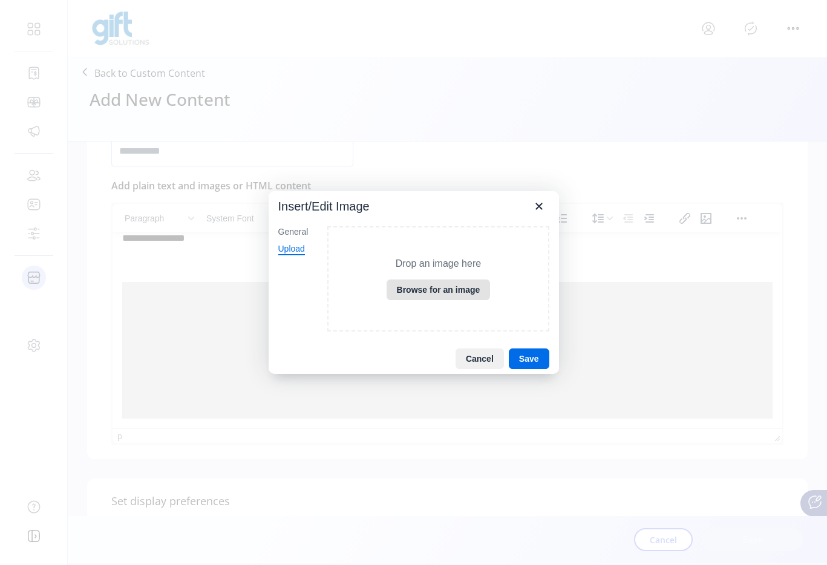
click at [438, 292] on button "Browse for an image" at bounding box center [438, 289] width 104 height 21
